Goal: Task Accomplishment & Management: Manage account settings

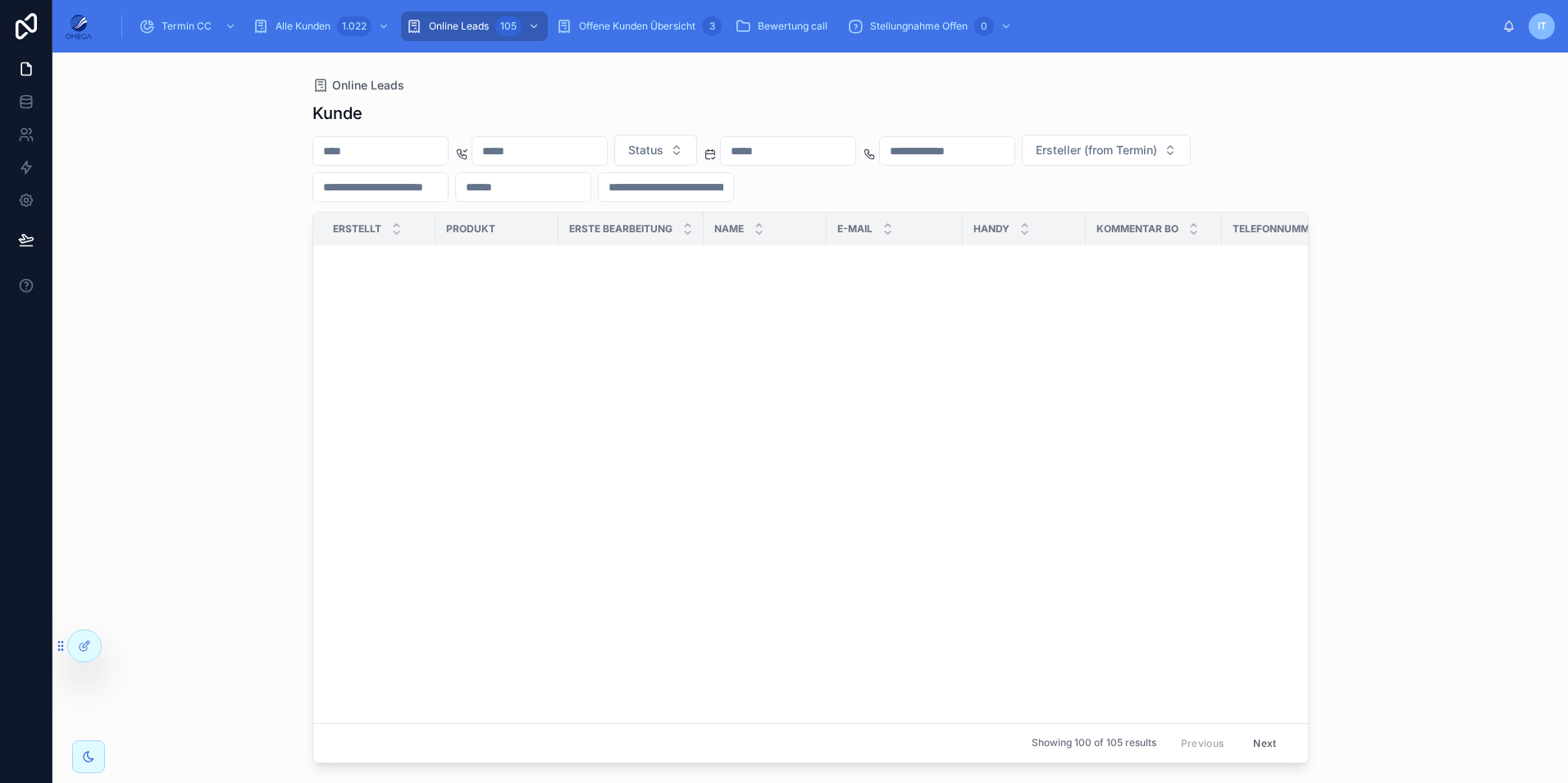
scroll to position [0, 1]
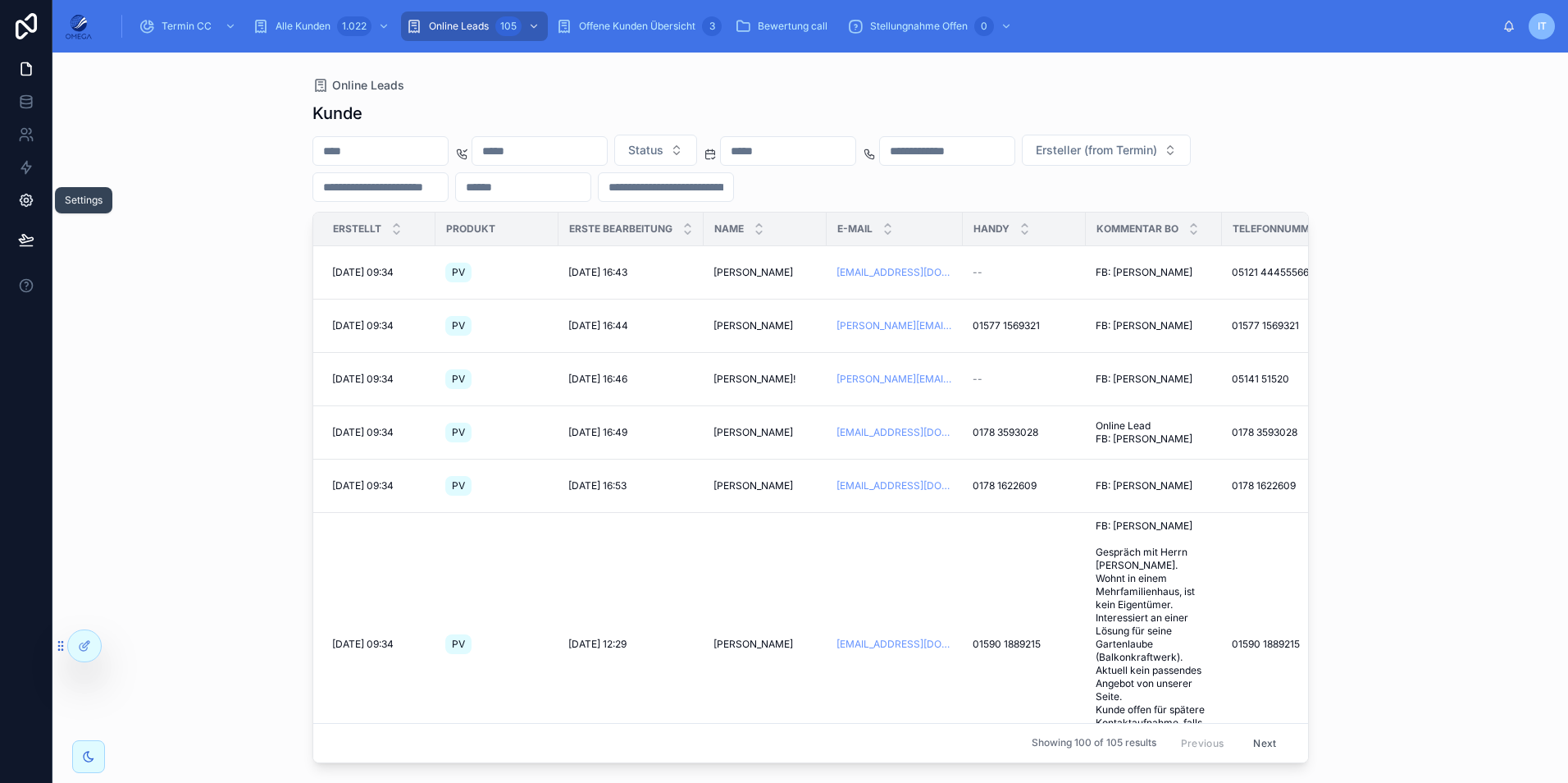
click at [31, 206] on icon at bounding box center [27, 201] width 17 height 17
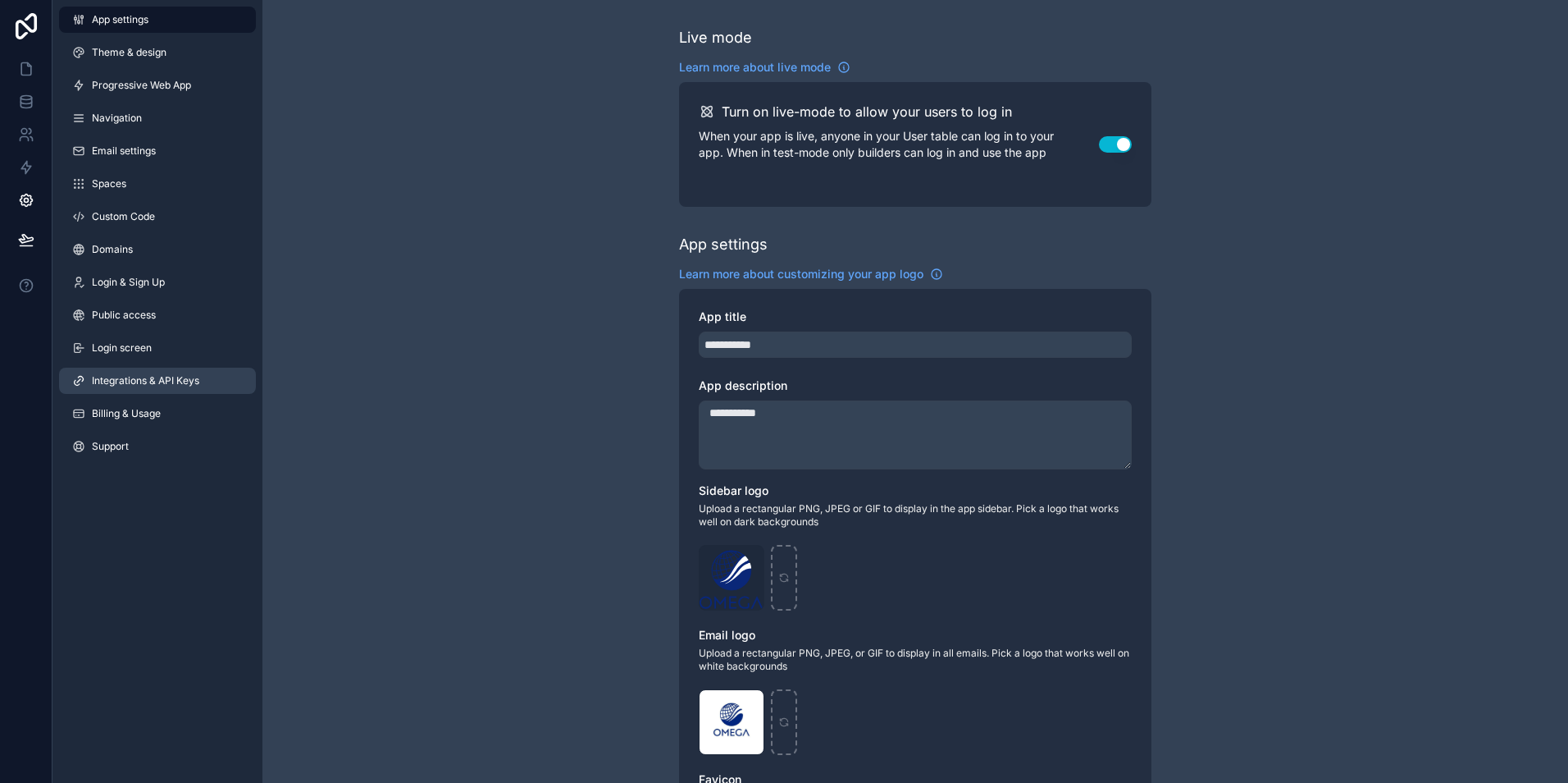
click at [159, 379] on span "Integrations & API Keys" at bounding box center [145, 381] width 108 height 13
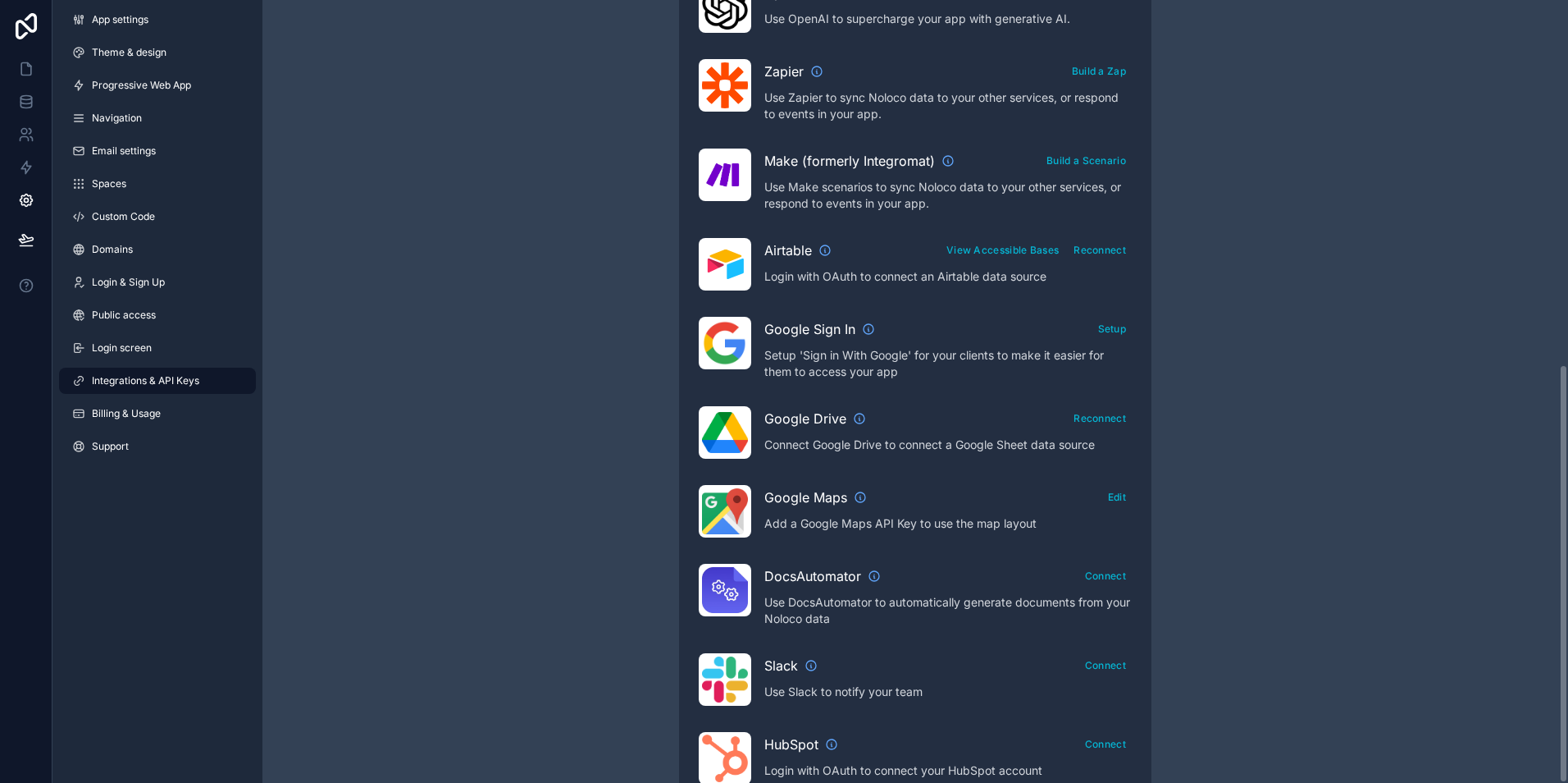
scroll to position [679, 0]
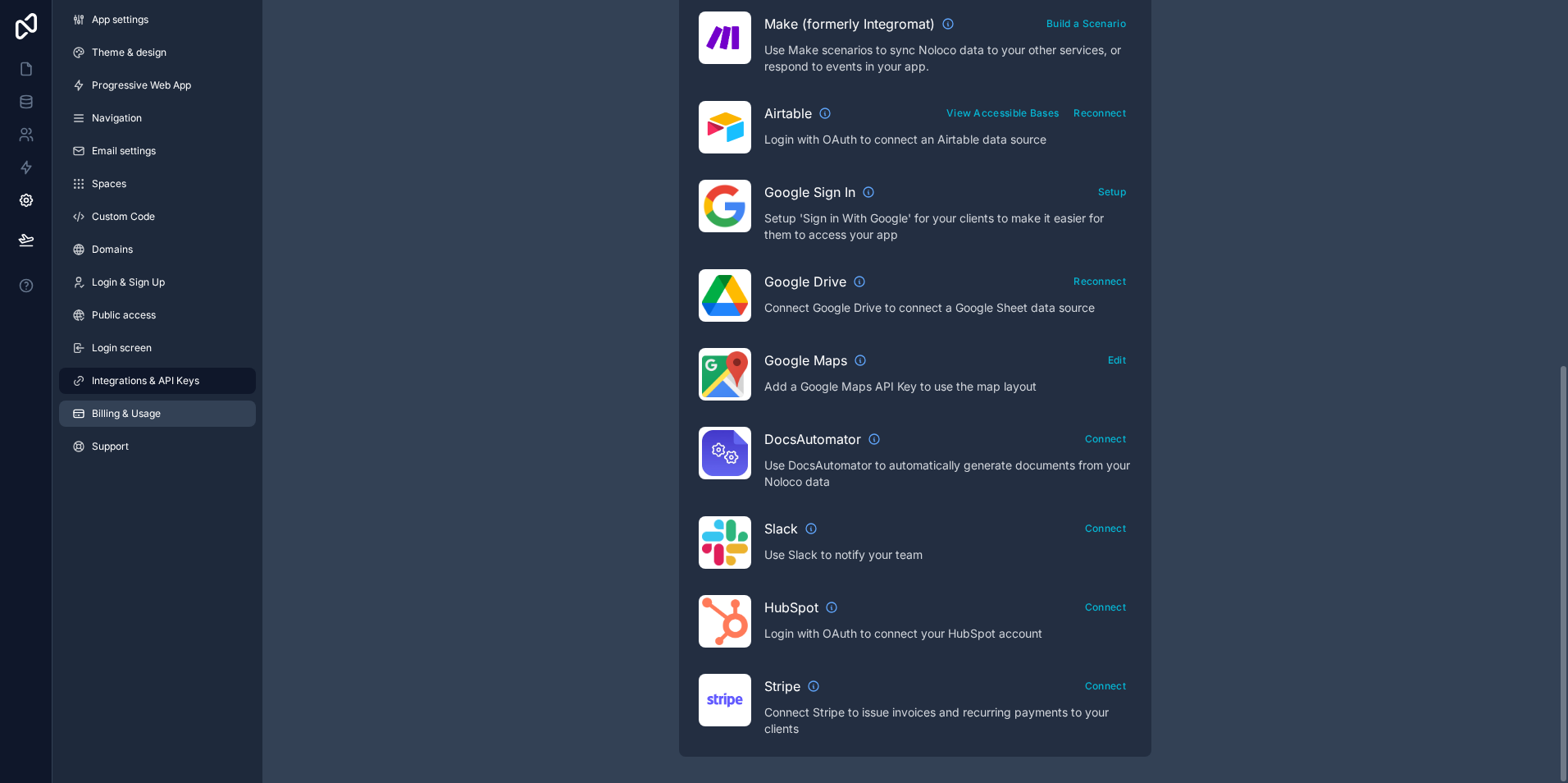
click at [171, 413] on link "Billing & Usage" at bounding box center [158, 413] width 197 height 26
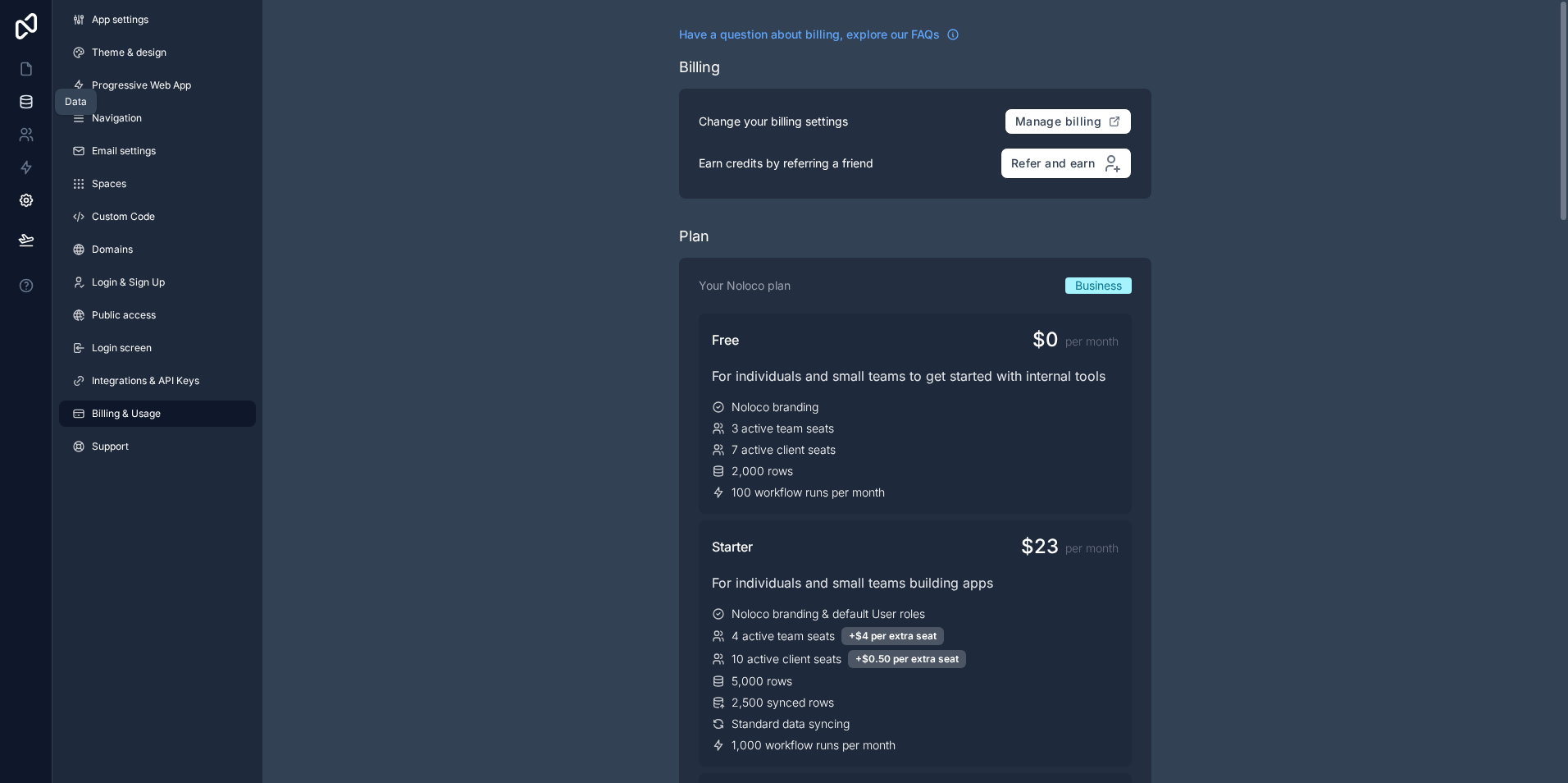
click at [32, 89] on link at bounding box center [26, 101] width 52 height 33
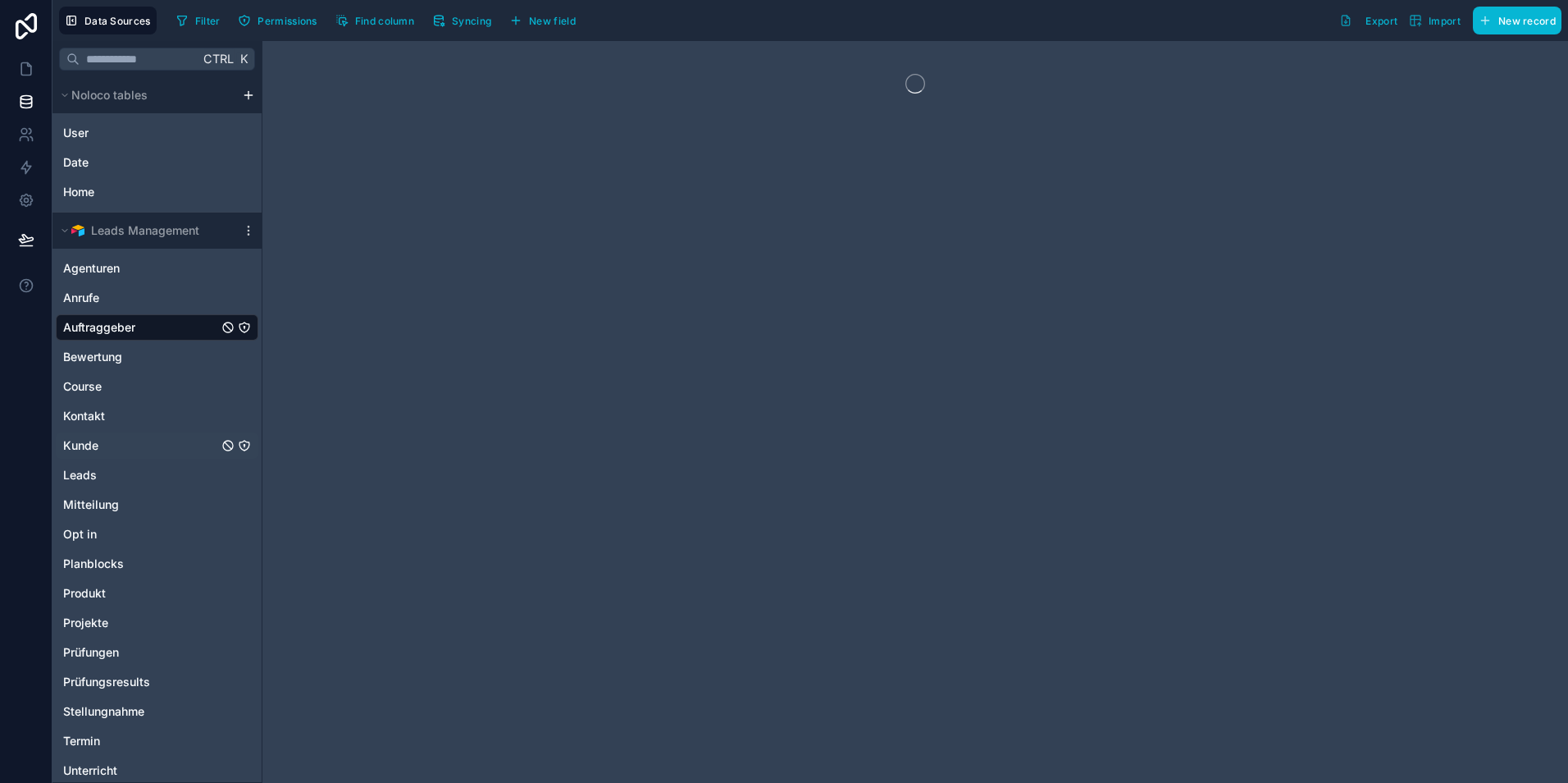
click at [119, 443] on div "Kunde" at bounding box center [157, 445] width 202 height 26
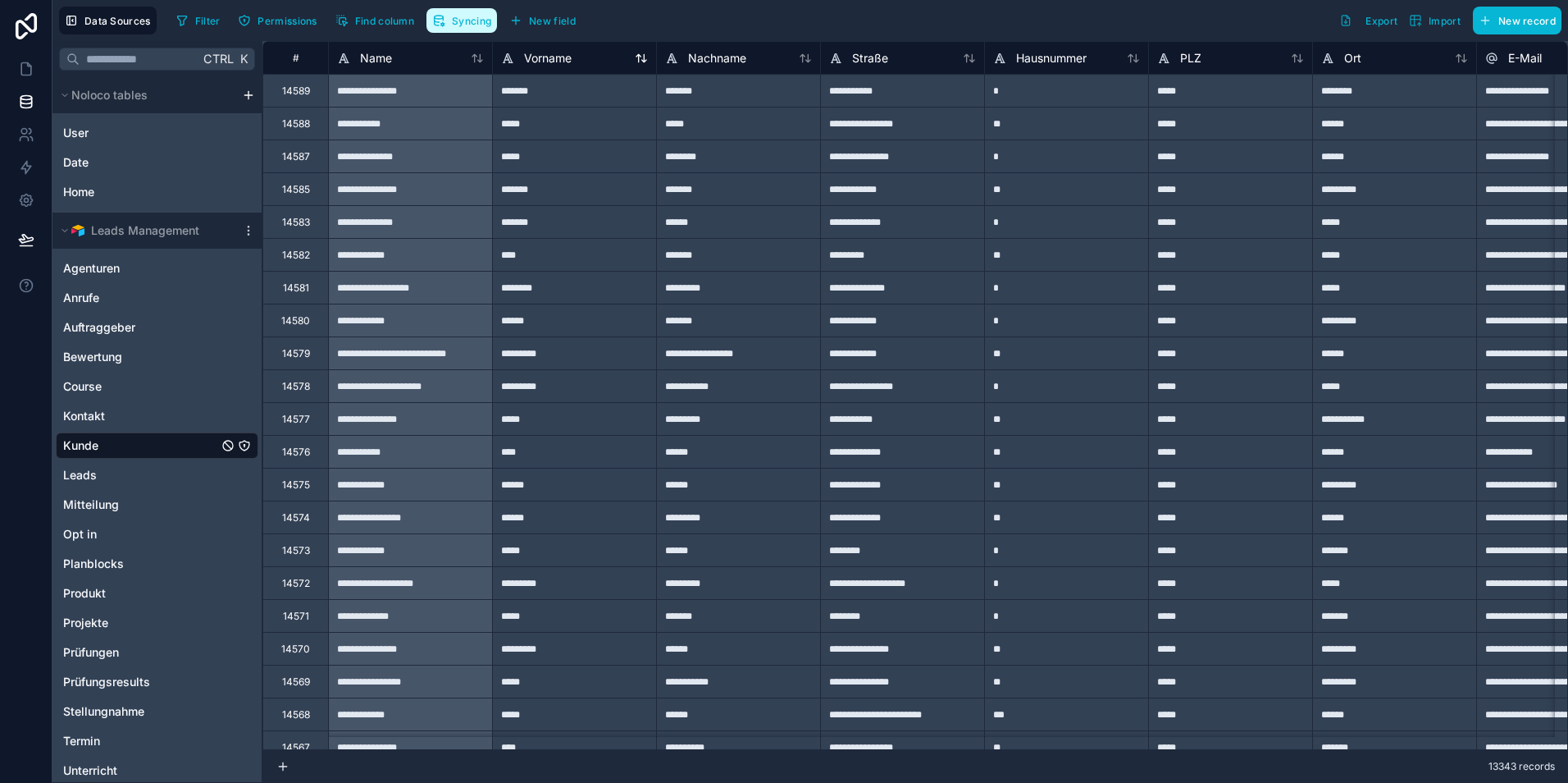
click at [469, 19] on span "Syncing" at bounding box center [471, 21] width 39 height 13
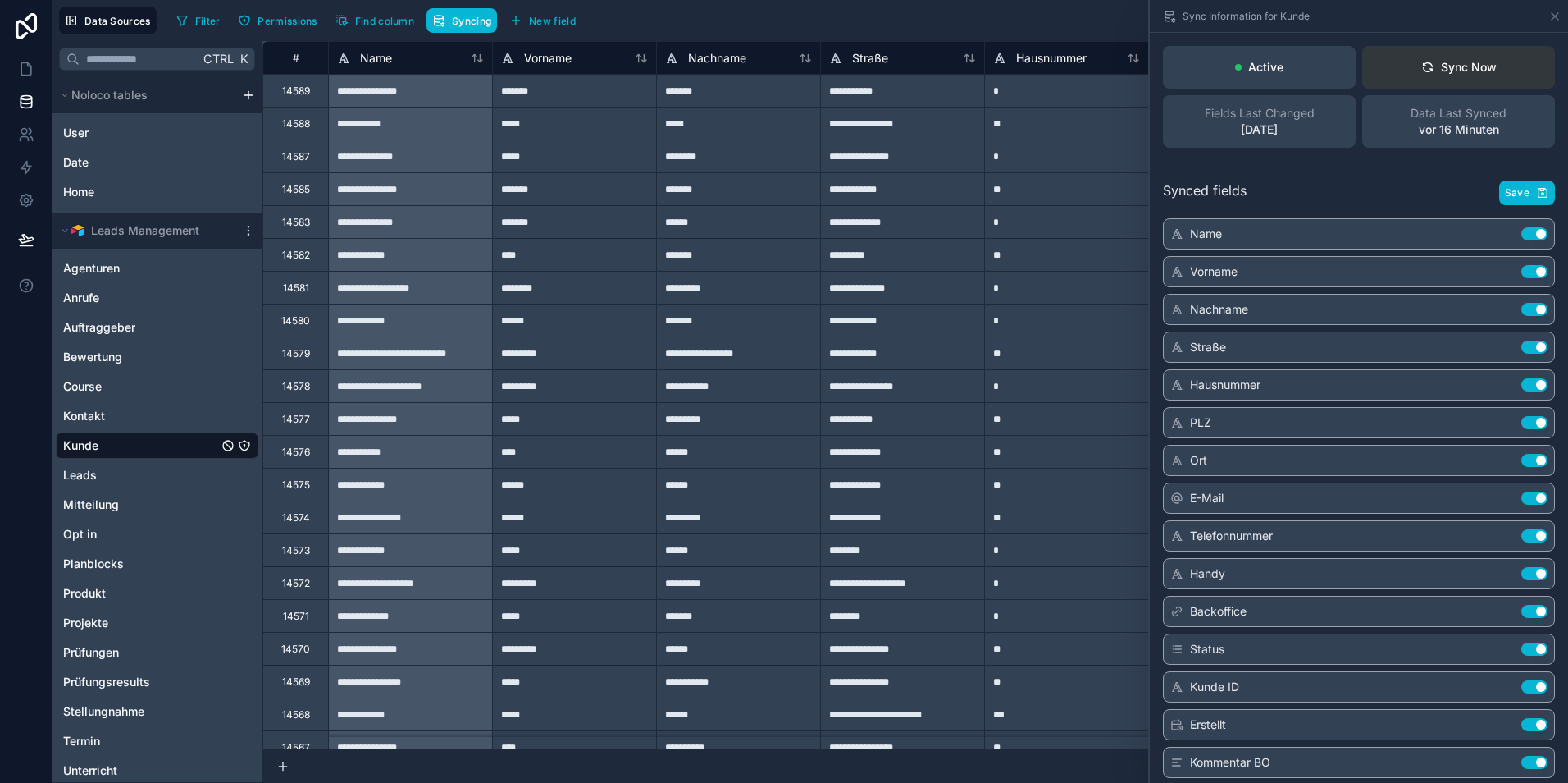
click at [1449, 68] on div "Sync Now" at bounding box center [1459, 68] width 75 height 17
click at [1429, 69] on div "Sync Now" at bounding box center [1459, 68] width 75 height 17
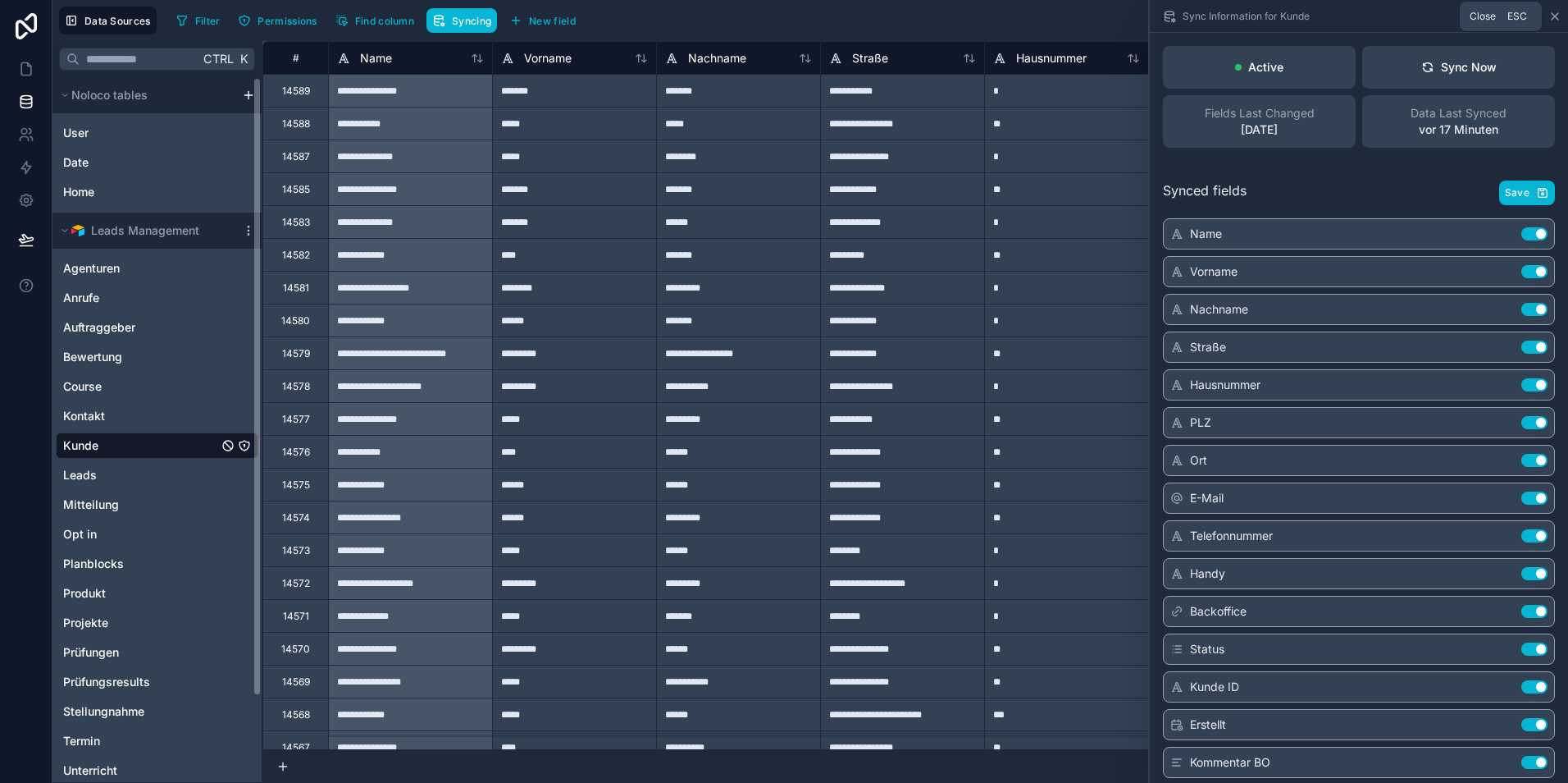
click at [1548, 14] on icon at bounding box center [1555, 17] width 13 height 13
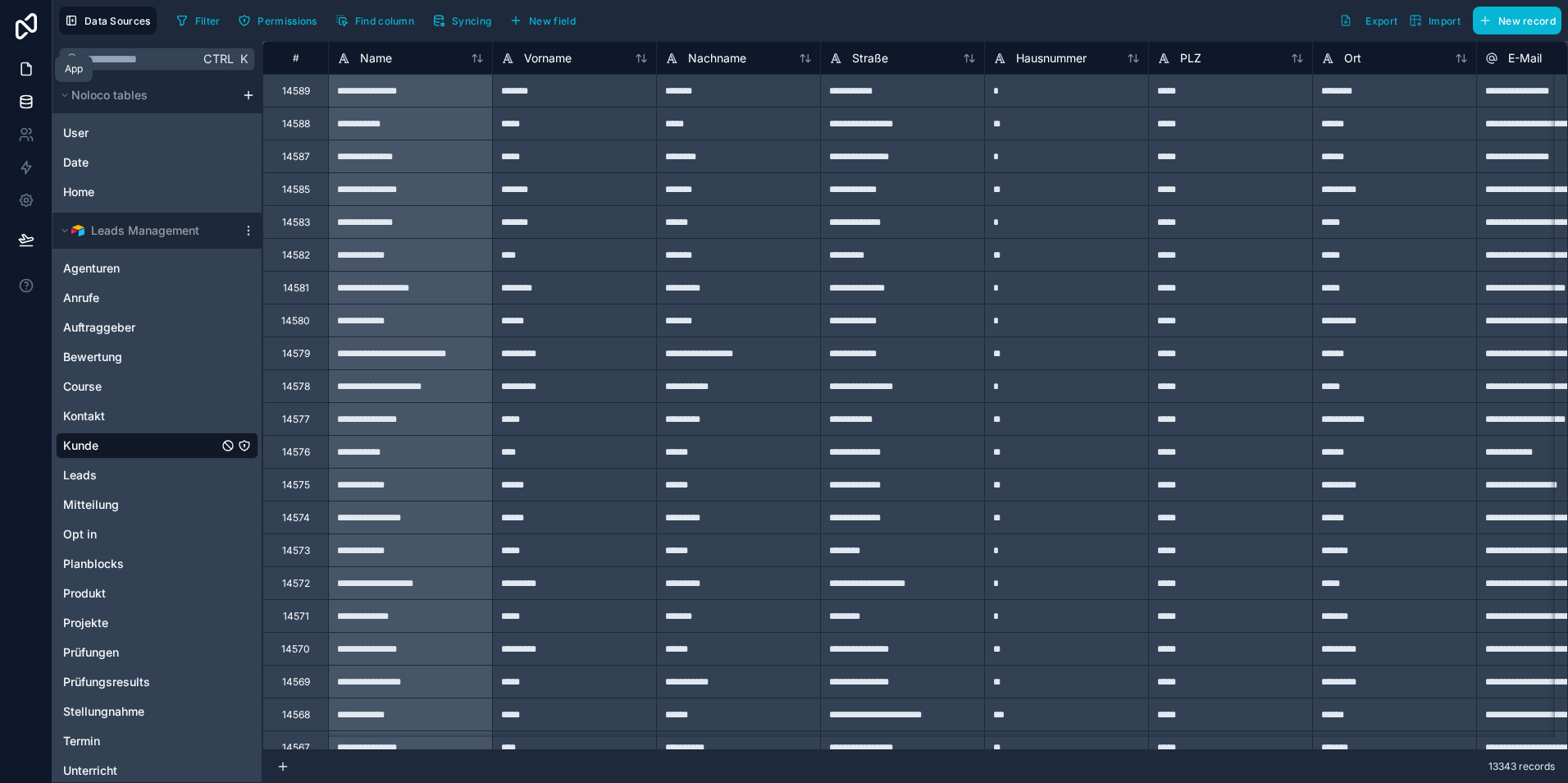
click at [27, 72] on icon at bounding box center [27, 69] width 17 height 17
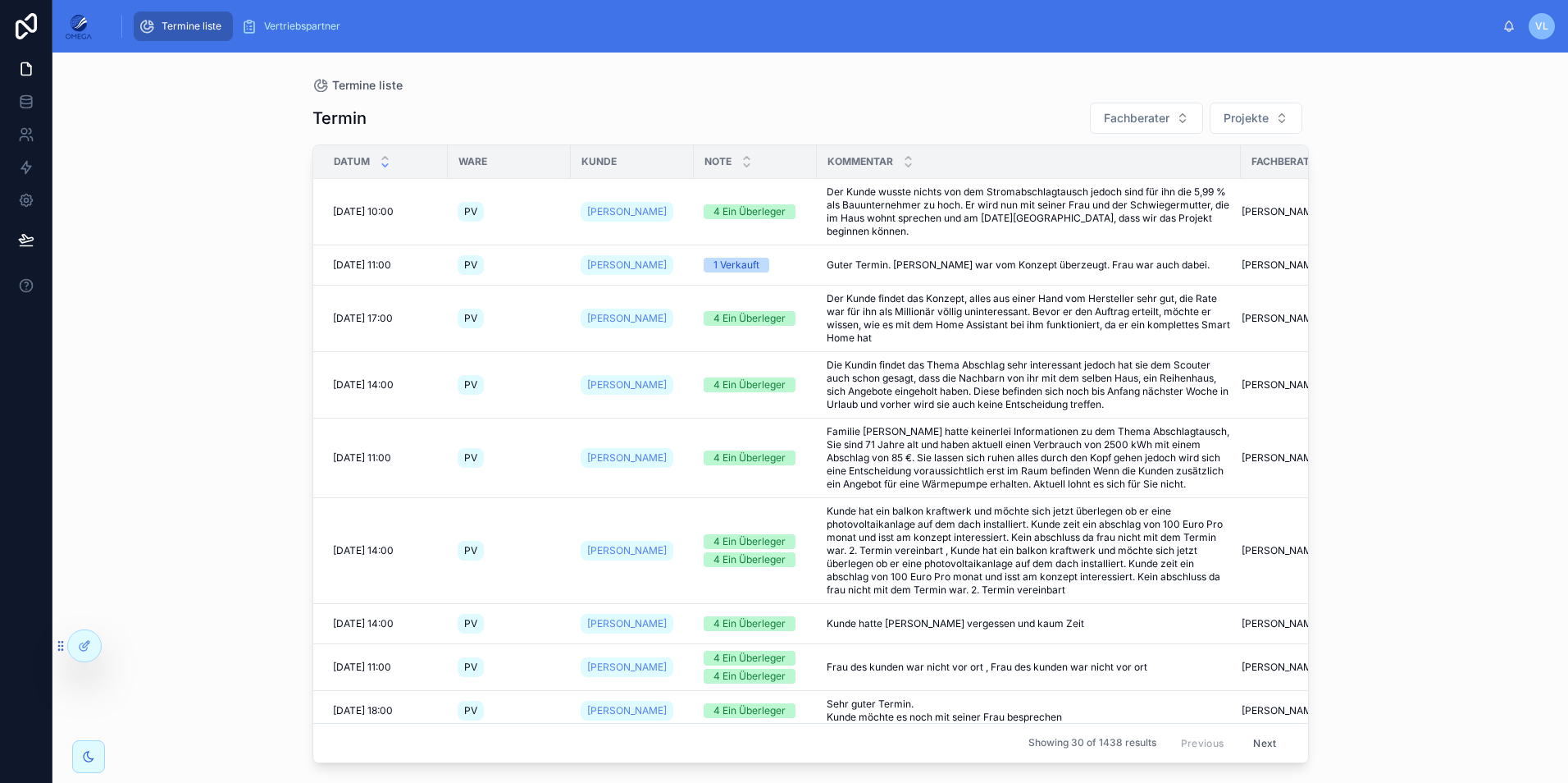
click at [1551, 20] on div "VL" at bounding box center [1541, 26] width 26 height 26
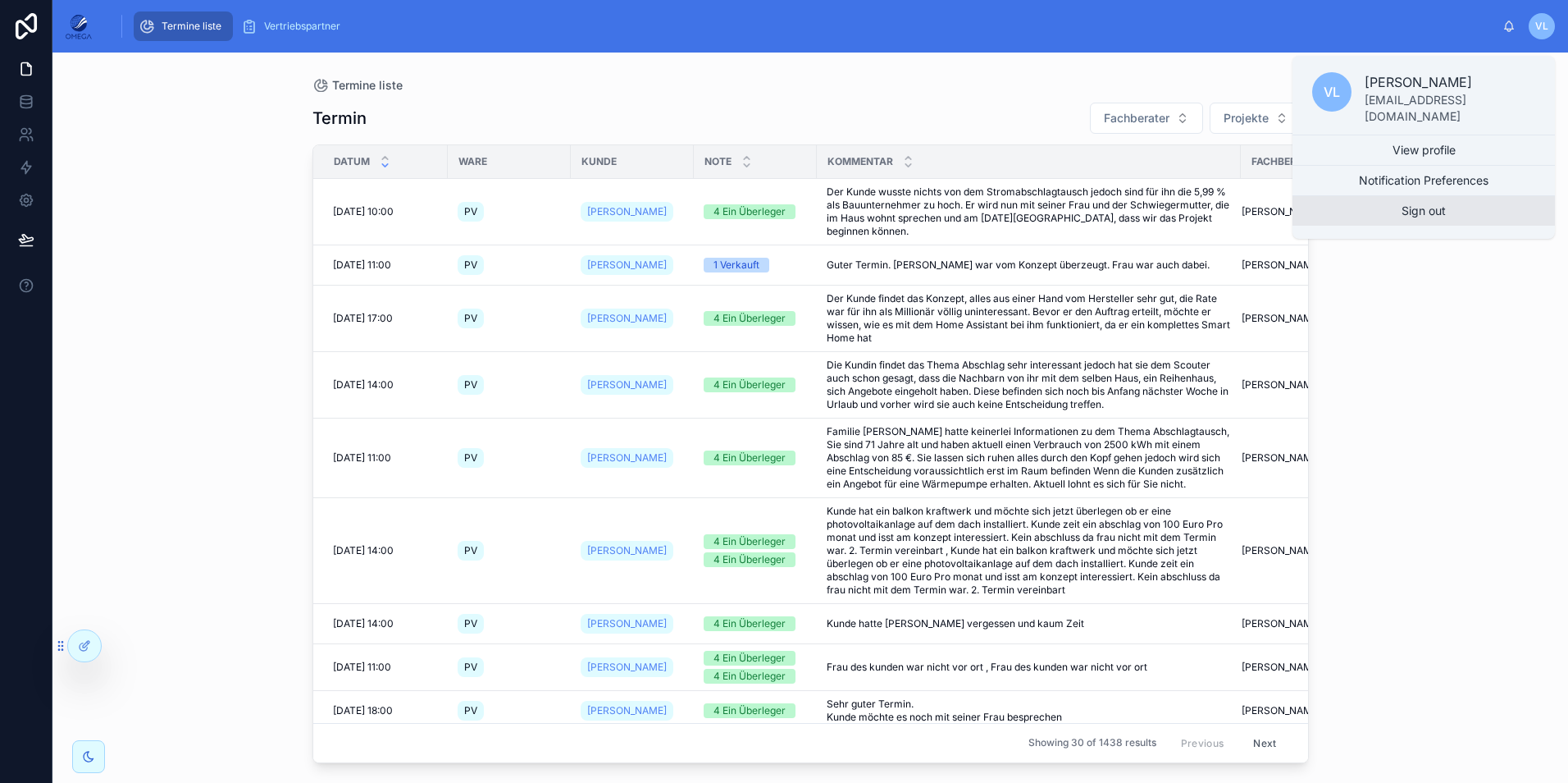
click at [1450, 196] on button "Sign out" at bounding box center [1423, 211] width 262 height 29
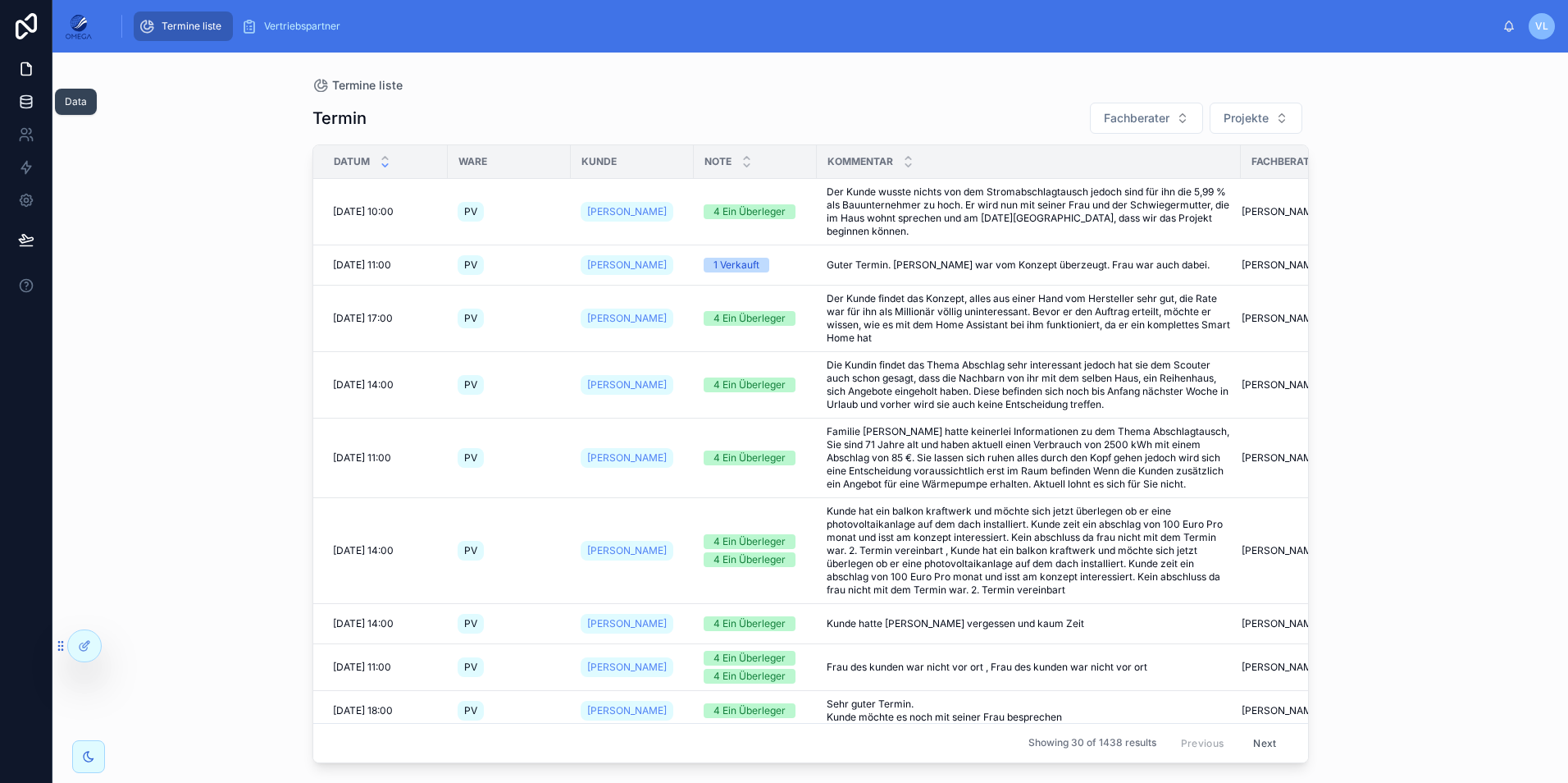
click at [31, 100] on icon at bounding box center [26, 101] width 11 height 7
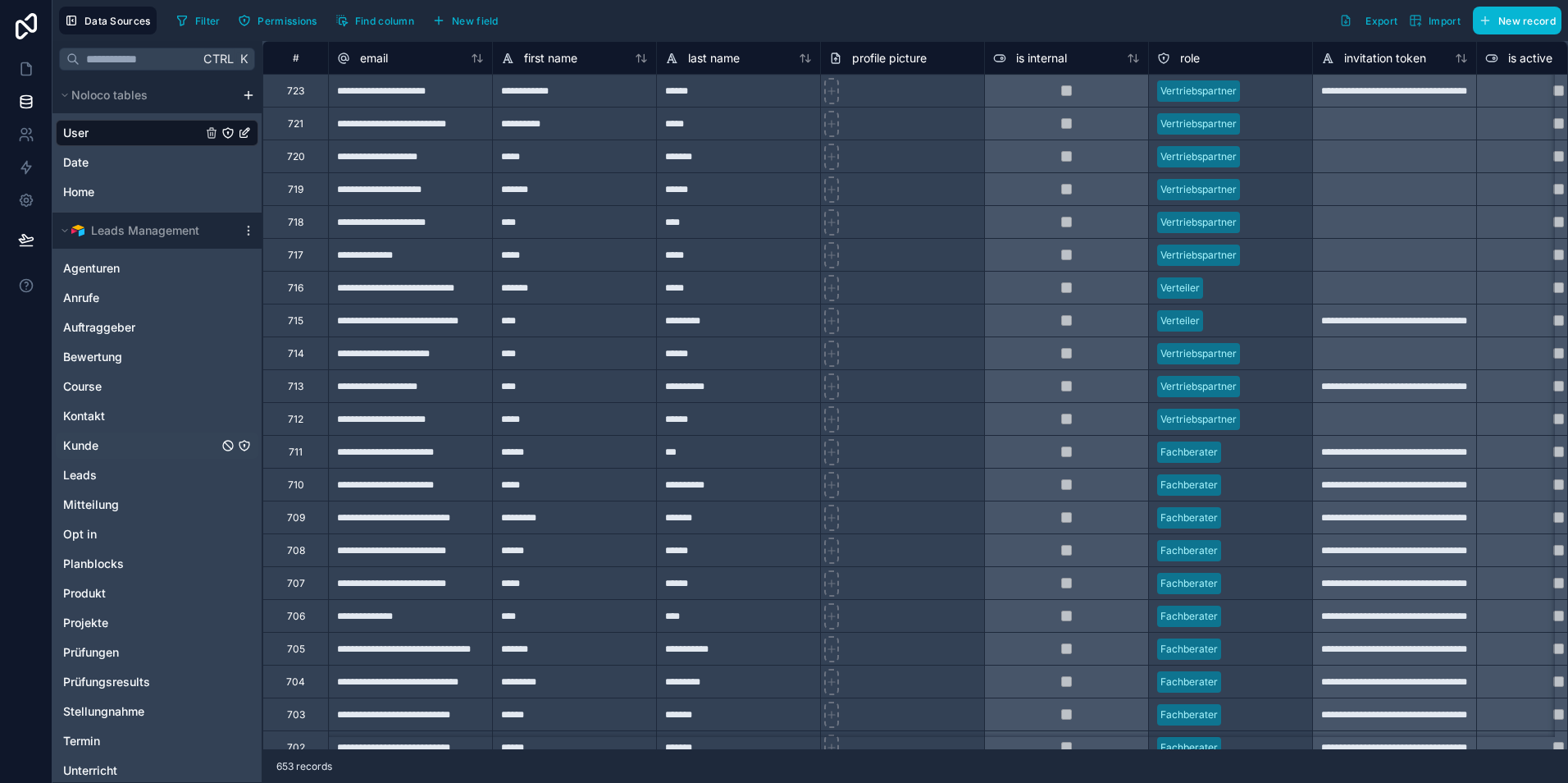
click at [110, 438] on link "Kunde" at bounding box center [141, 445] width 155 height 17
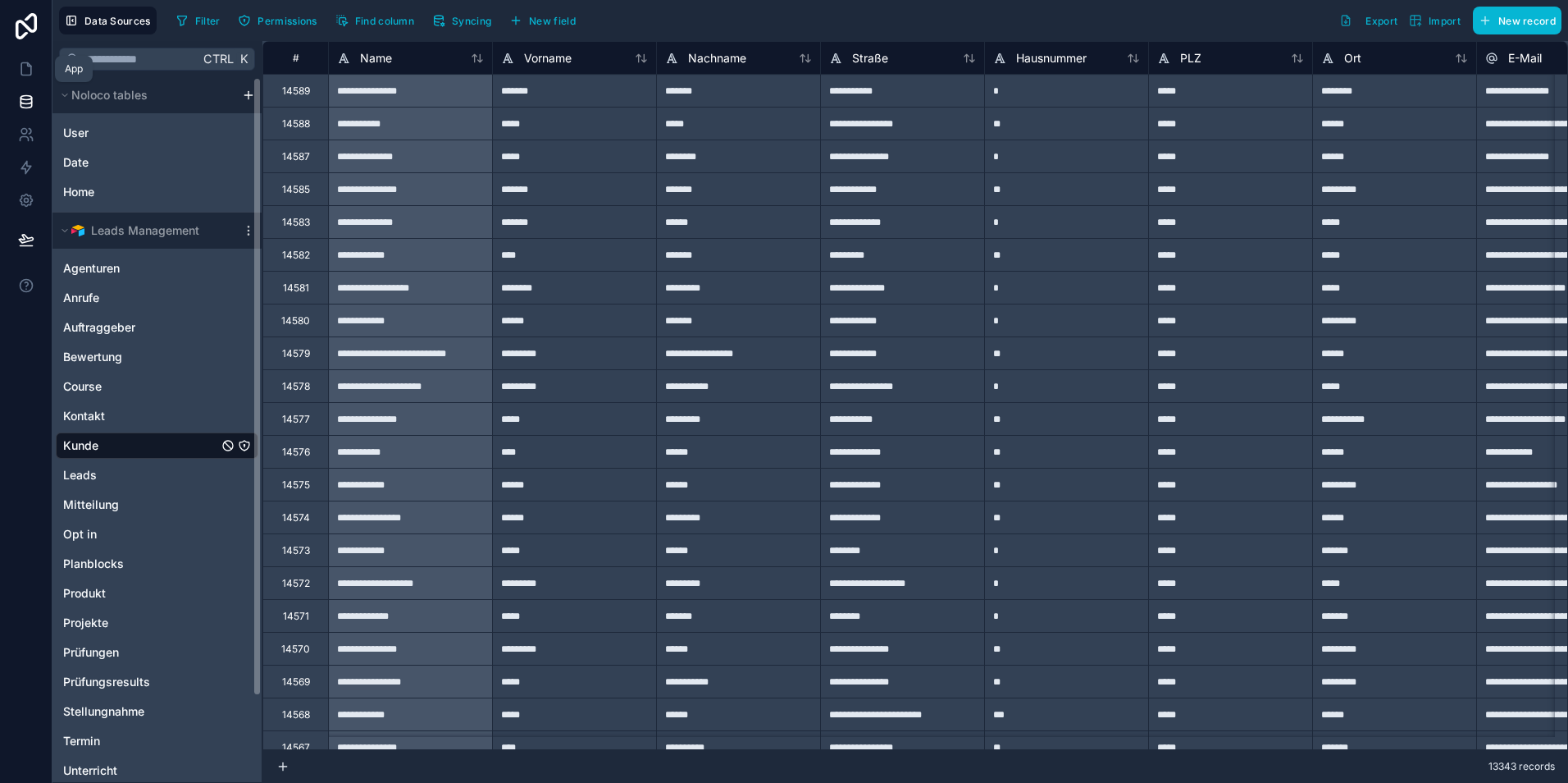
drag, startPoint x: 24, startPoint y: 77, endPoint x: 52, endPoint y: 82, distance: 28.4
click at [24, 77] on link at bounding box center [26, 69] width 52 height 33
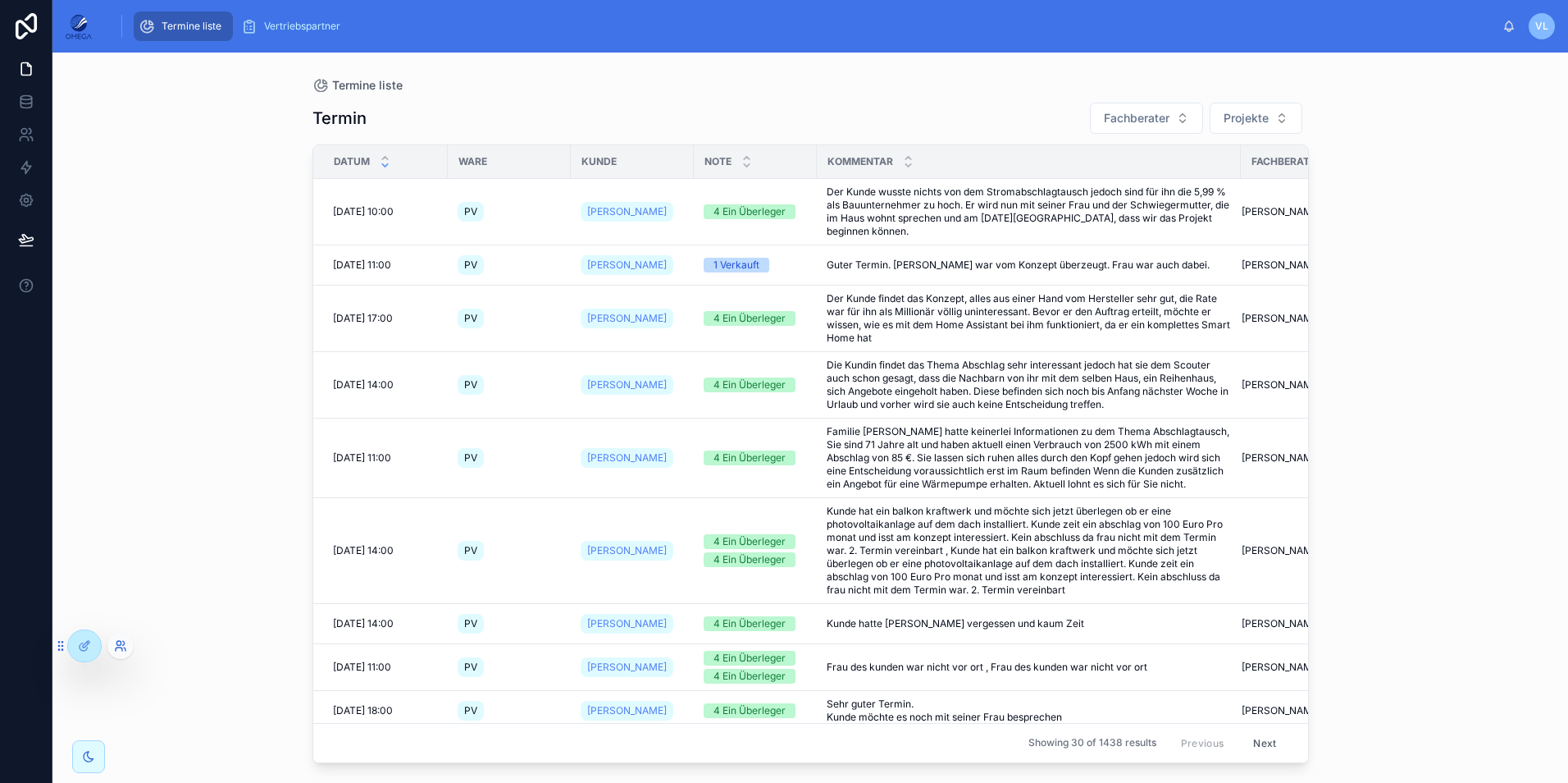
click at [119, 649] on icon at bounding box center [120, 646] width 13 height 13
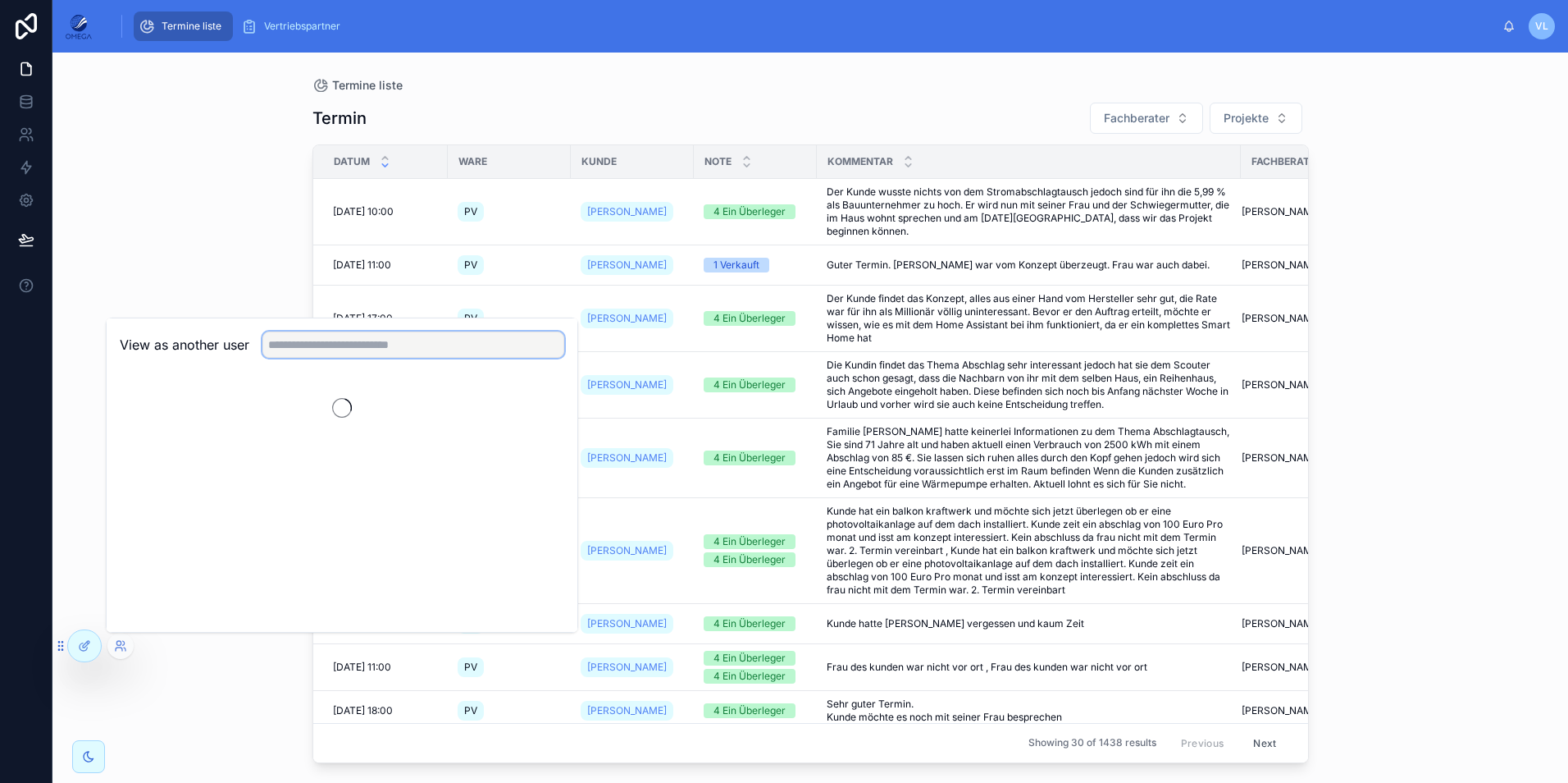
click at [336, 349] on input "text" at bounding box center [413, 344] width 302 height 26
type input "****"
click at [556, 406] on button "Select" at bounding box center [542, 404] width 43 height 23
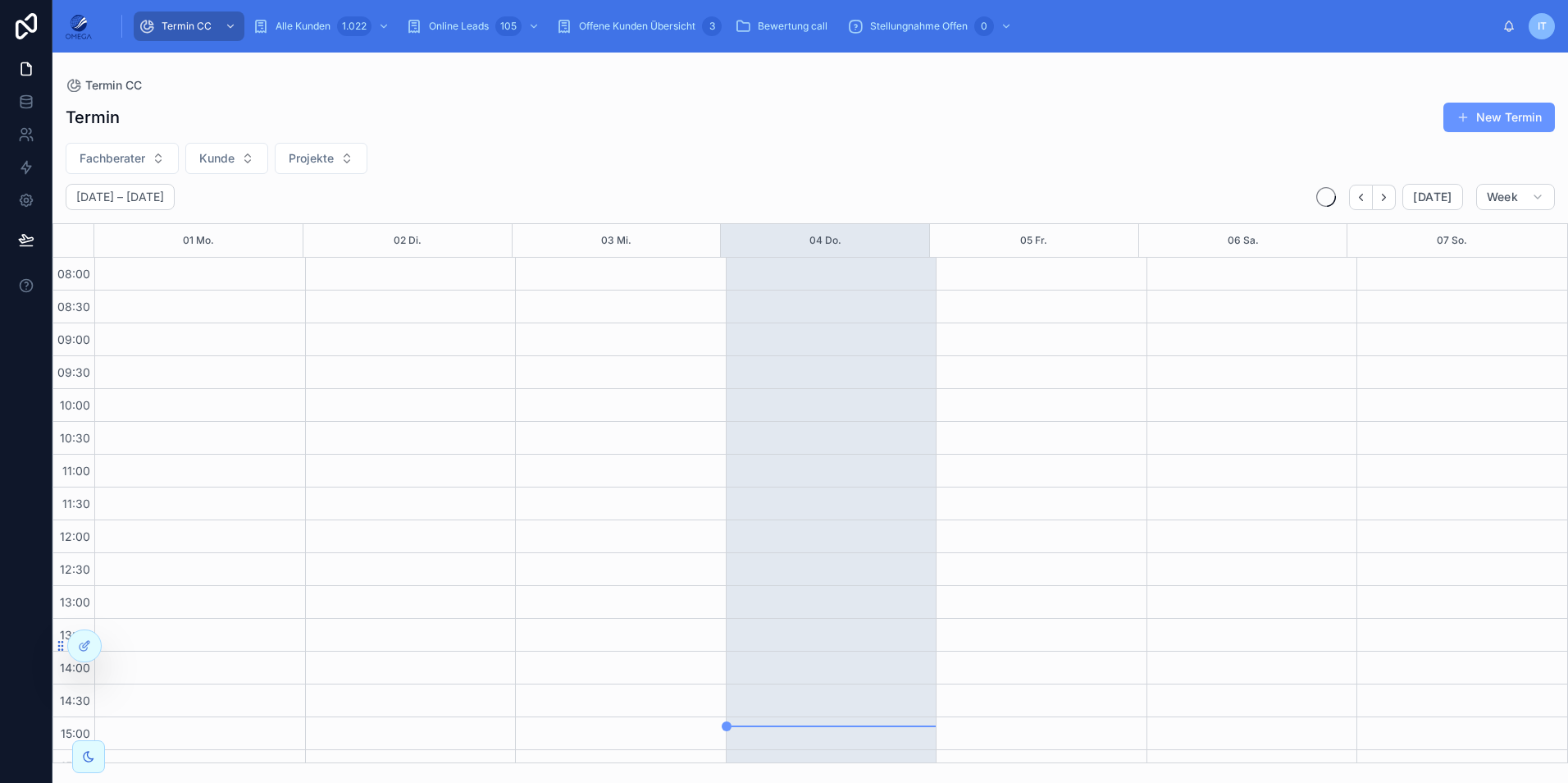
scroll to position [348, 0]
click at [677, 28] on span "Offene Kunden Übersicht" at bounding box center [637, 27] width 116 height 13
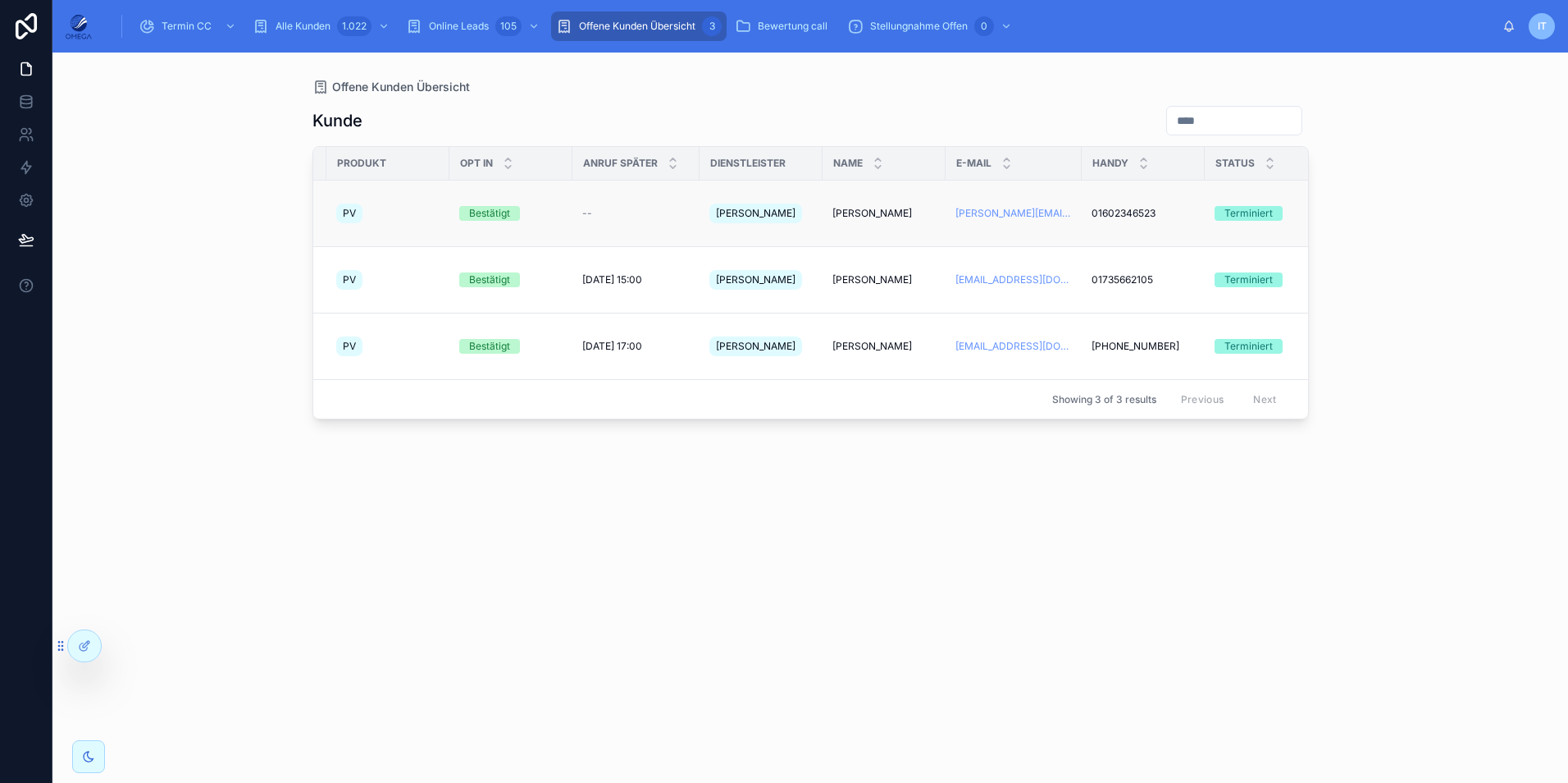
scroll to position [0, 115]
click at [880, 206] on span "[PERSON_NAME]" at bounding box center [866, 213] width 79 height 13
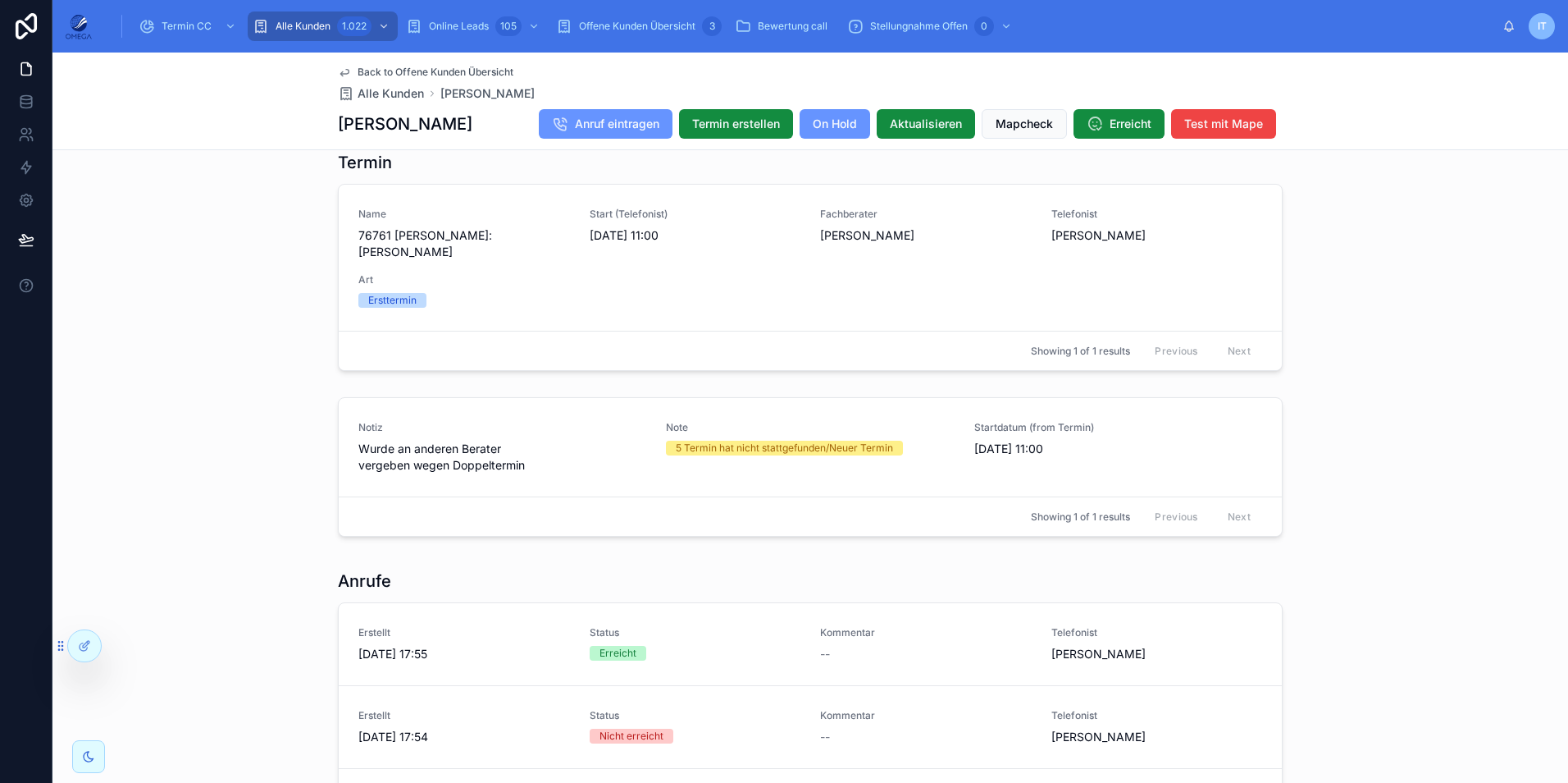
scroll to position [1611, 0]
click at [630, 15] on div "Offene Kunden Übersicht 3" at bounding box center [639, 26] width 165 height 26
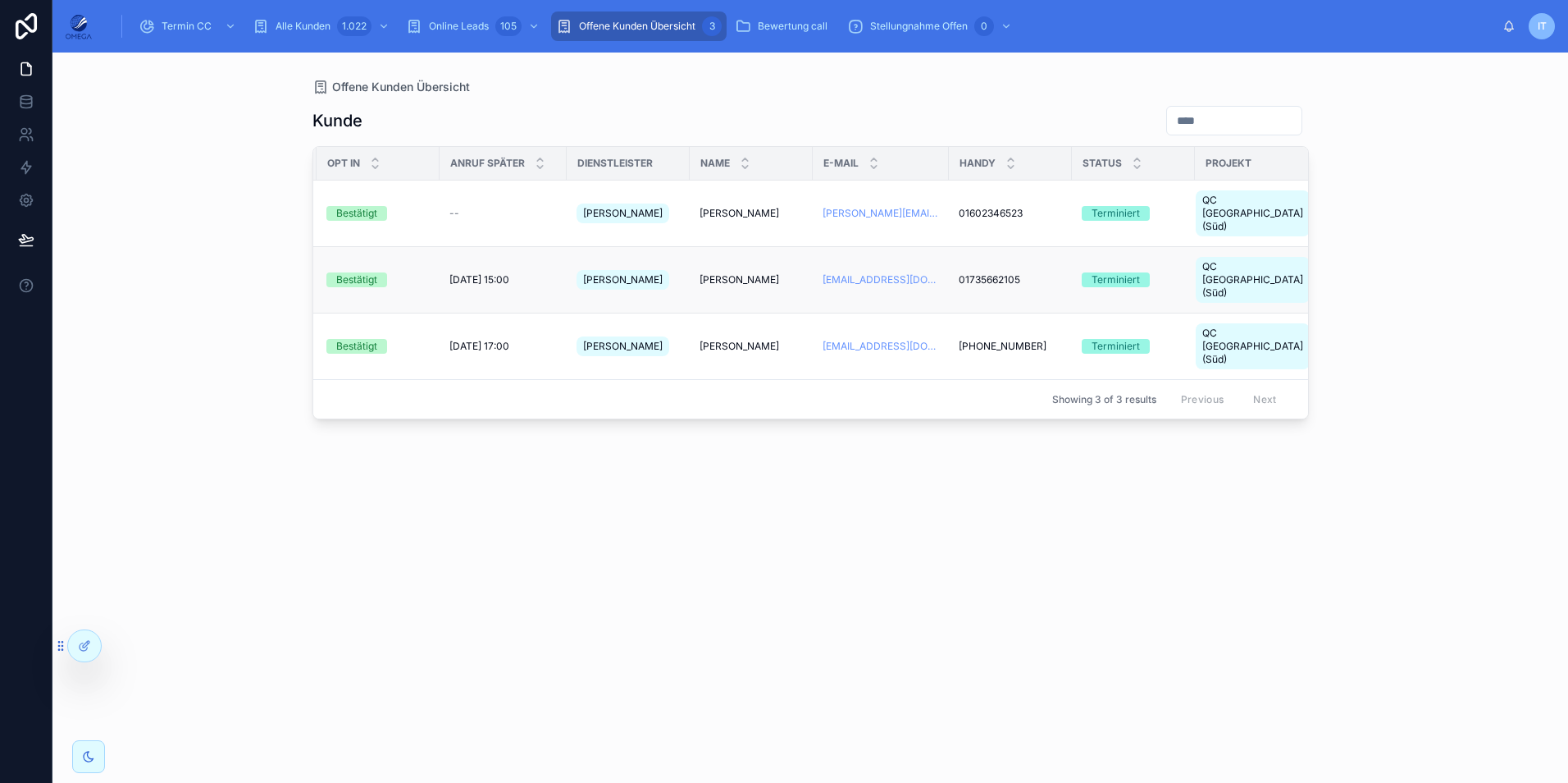
scroll to position [0, 266]
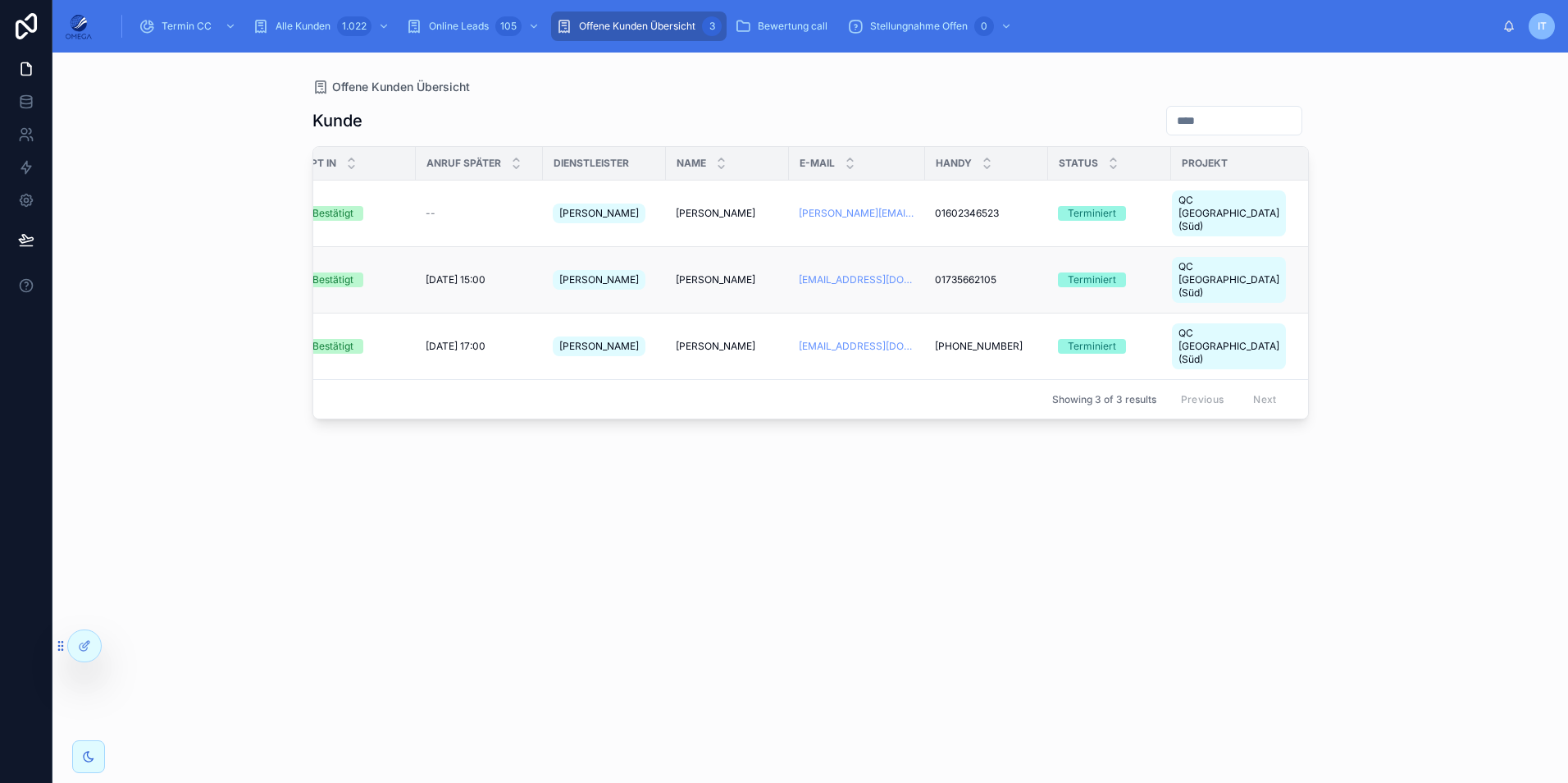
click at [713, 273] on span "[PERSON_NAME]" at bounding box center [715, 280] width 79 height 13
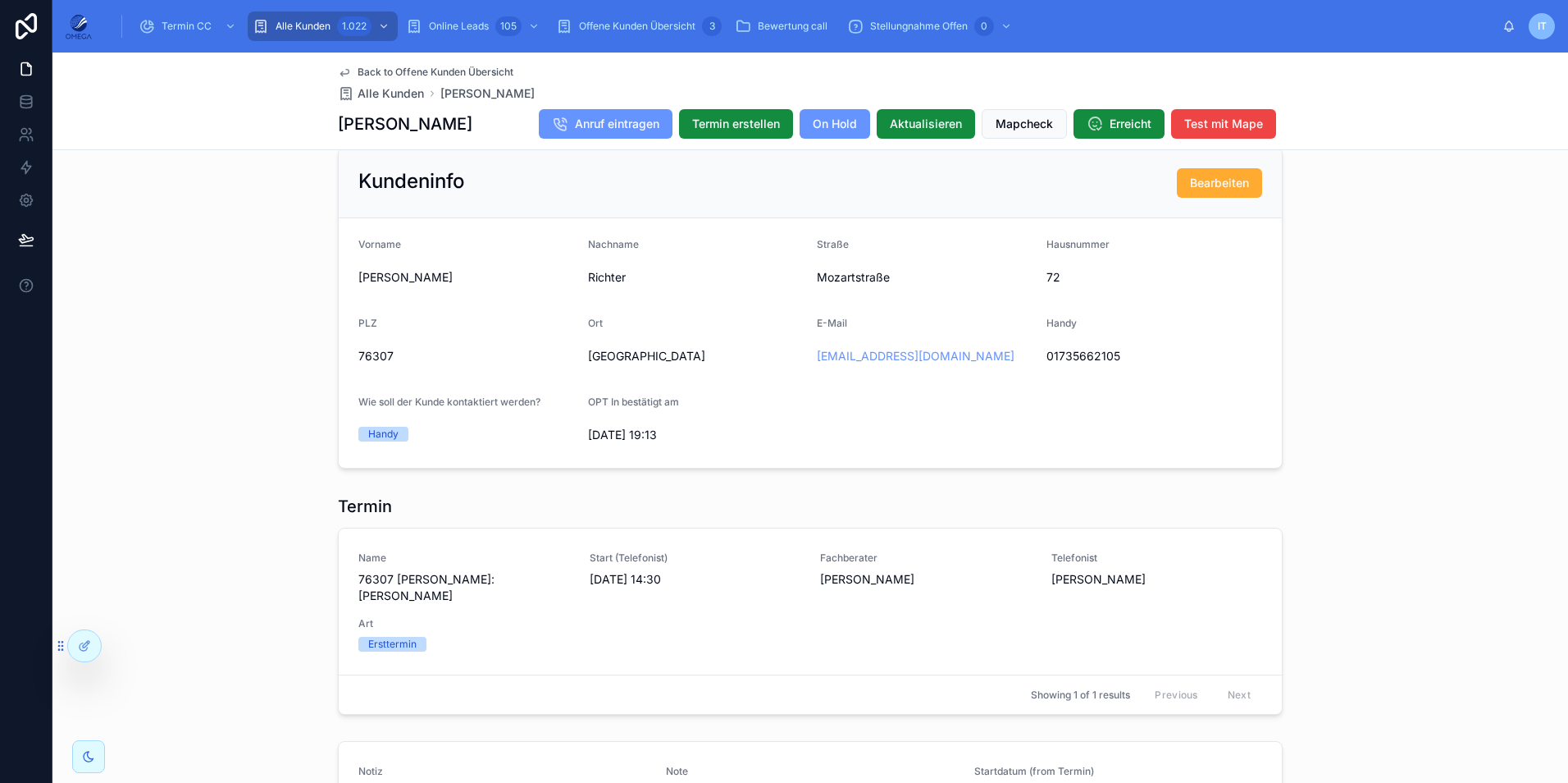
scroll to position [1477, 0]
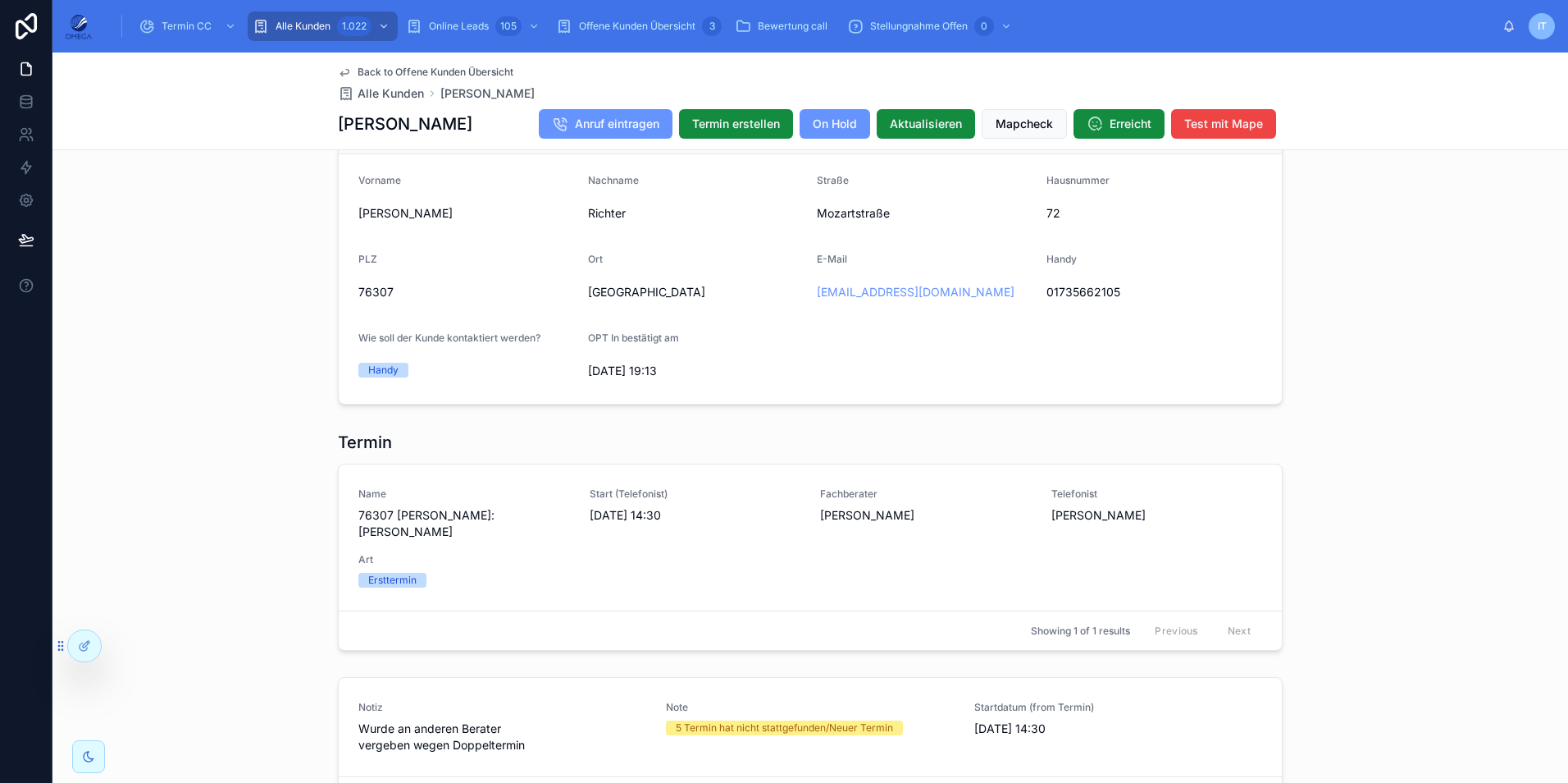
click at [469, 67] on span "Back to Offene Kunden Übersicht" at bounding box center [435, 73] width 156 height 13
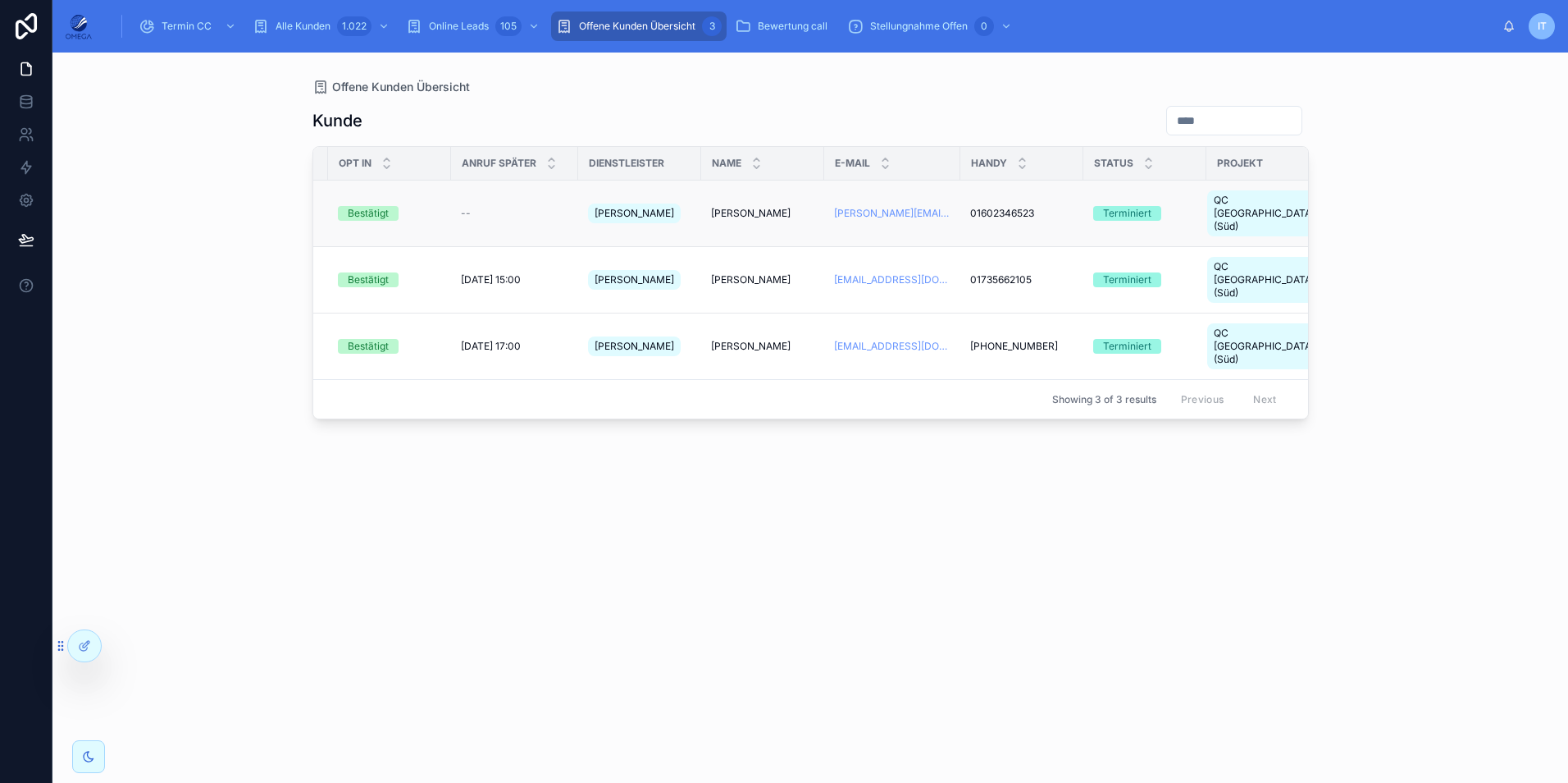
scroll to position [0, 266]
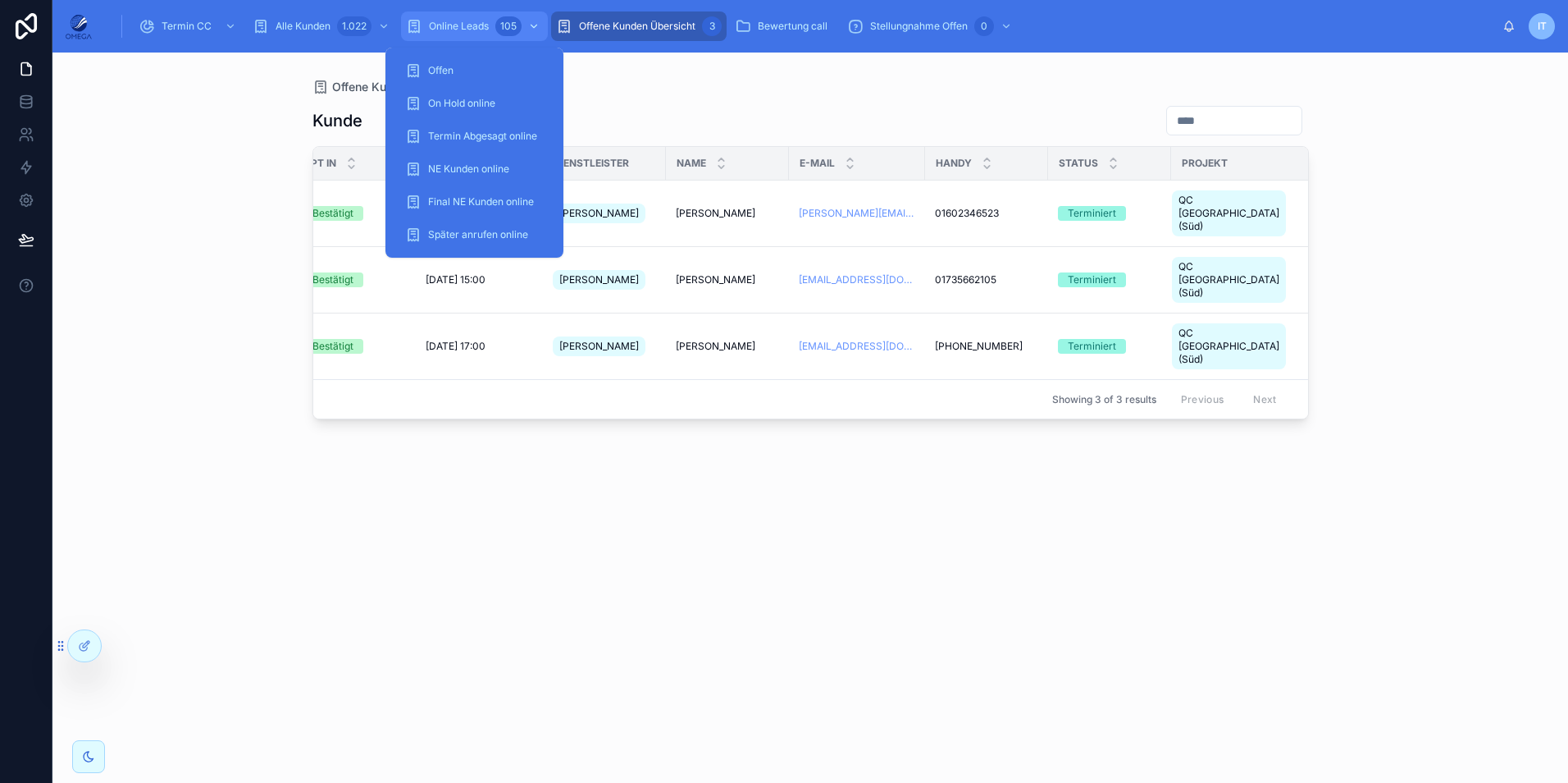
click at [461, 23] on span "Online Leads" at bounding box center [459, 27] width 60 height 13
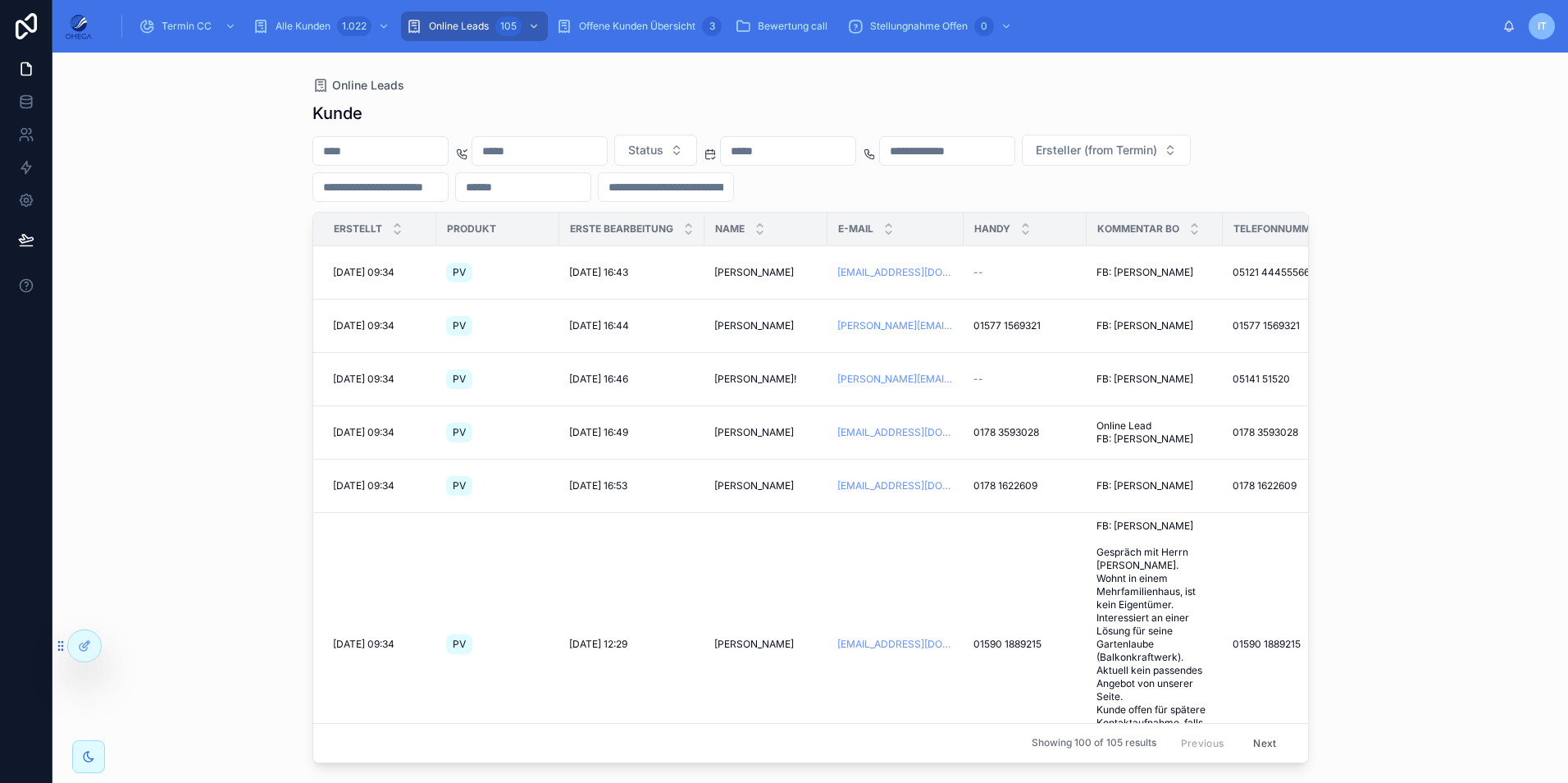
click at [439, 149] on input "text" at bounding box center [380, 150] width 134 height 23
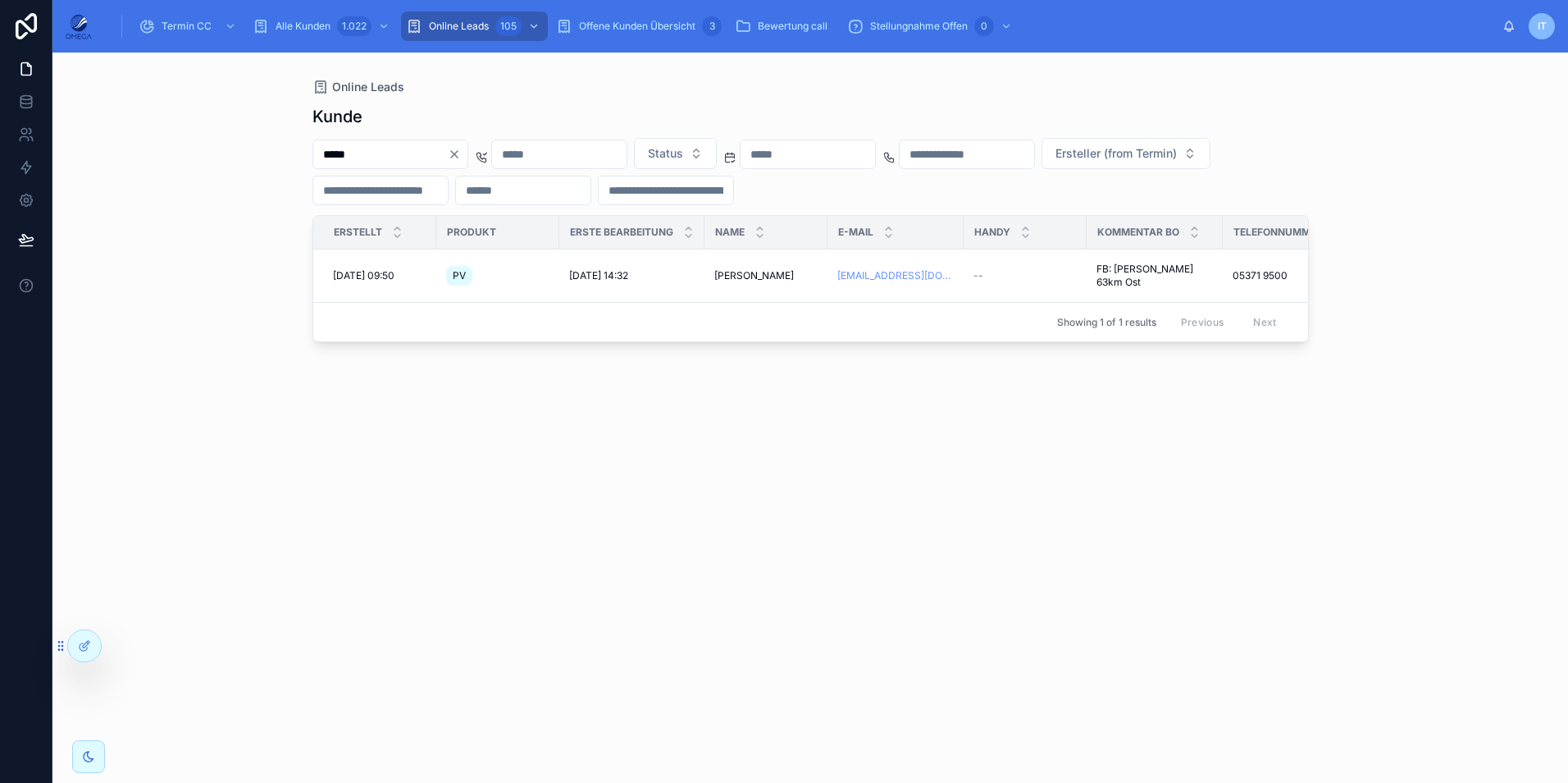
type input "*****"
click at [31, 104] on icon at bounding box center [26, 105] width 11 height 7
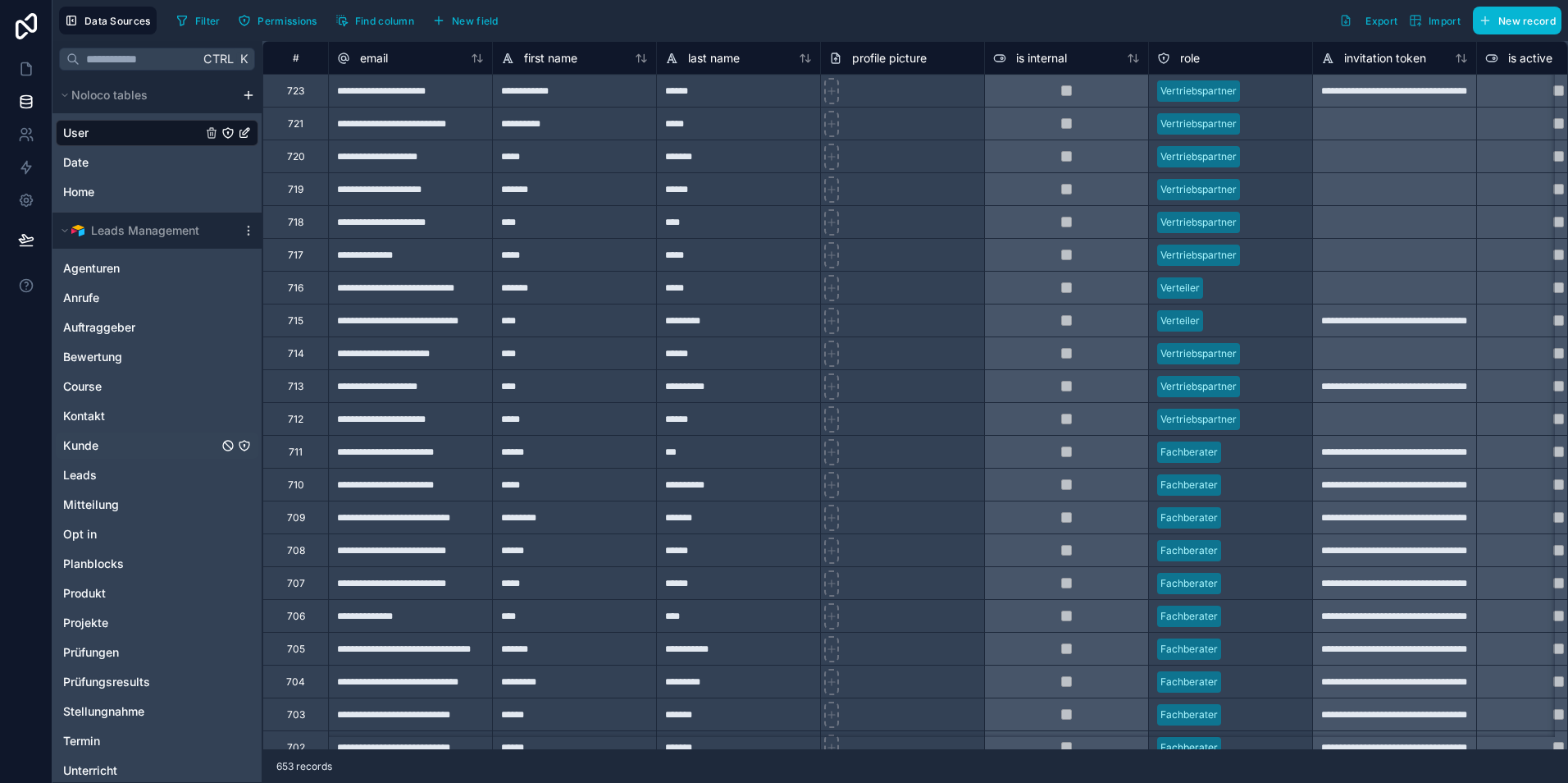
click at [107, 437] on link "Kunde" at bounding box center [141, 445] width 155 height 17
